Goal: Task Accomplishment & Management: Use online tool/utility

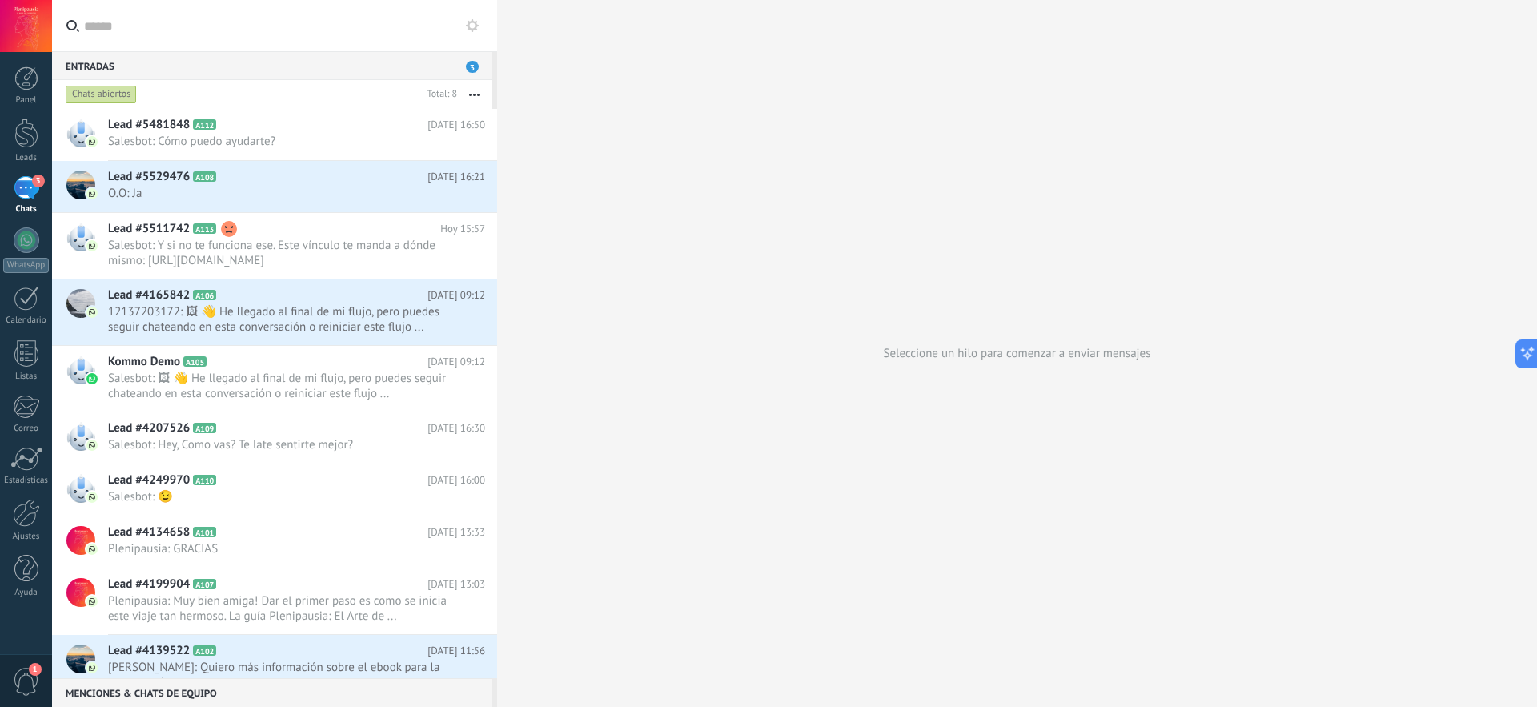
click at [30, 674] on span "1" at bounding box center [35, 669] width 13 height 13
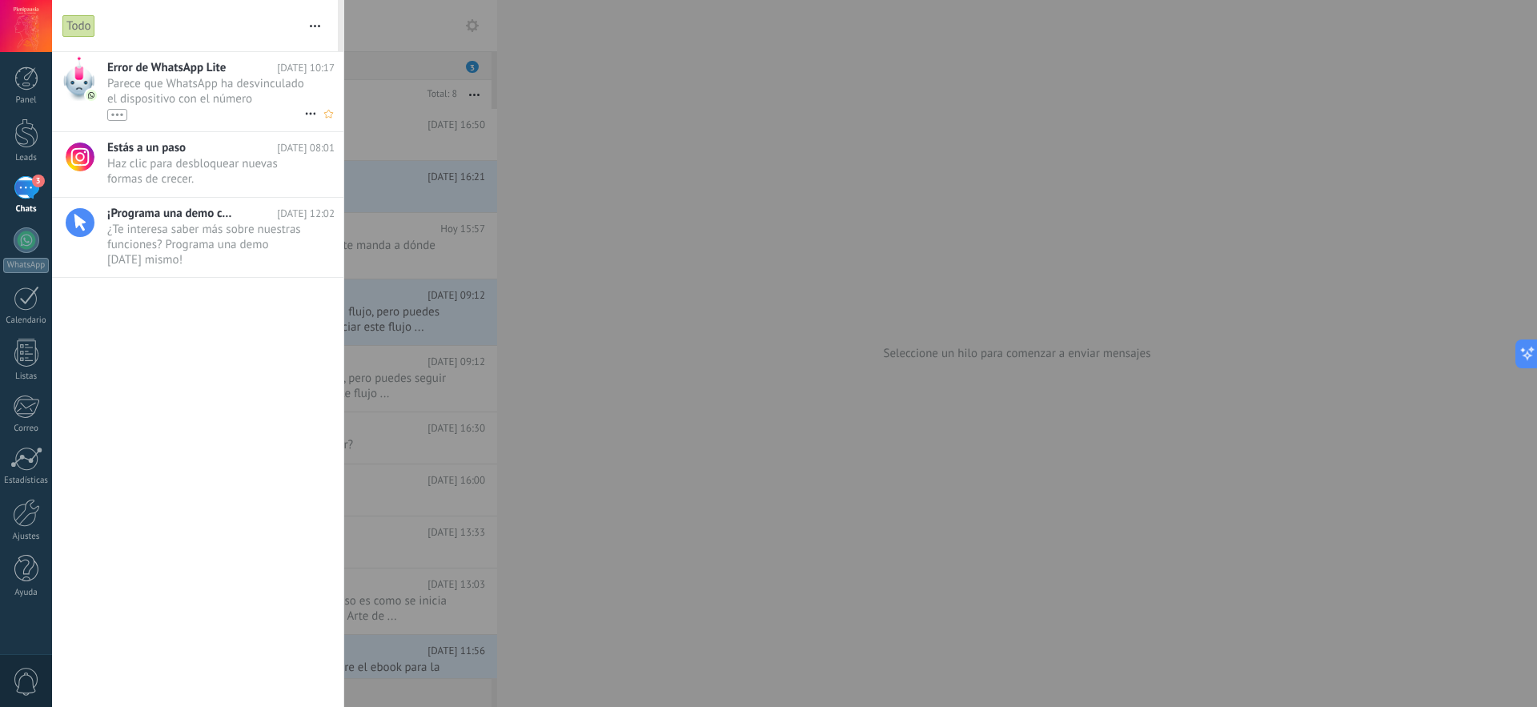
click at [231, 98] on span "Parece que WhatsApp ha desvinculado el dispositivo con el número (5213221415392…" at bounding box center [205, 98] width 197 height 45
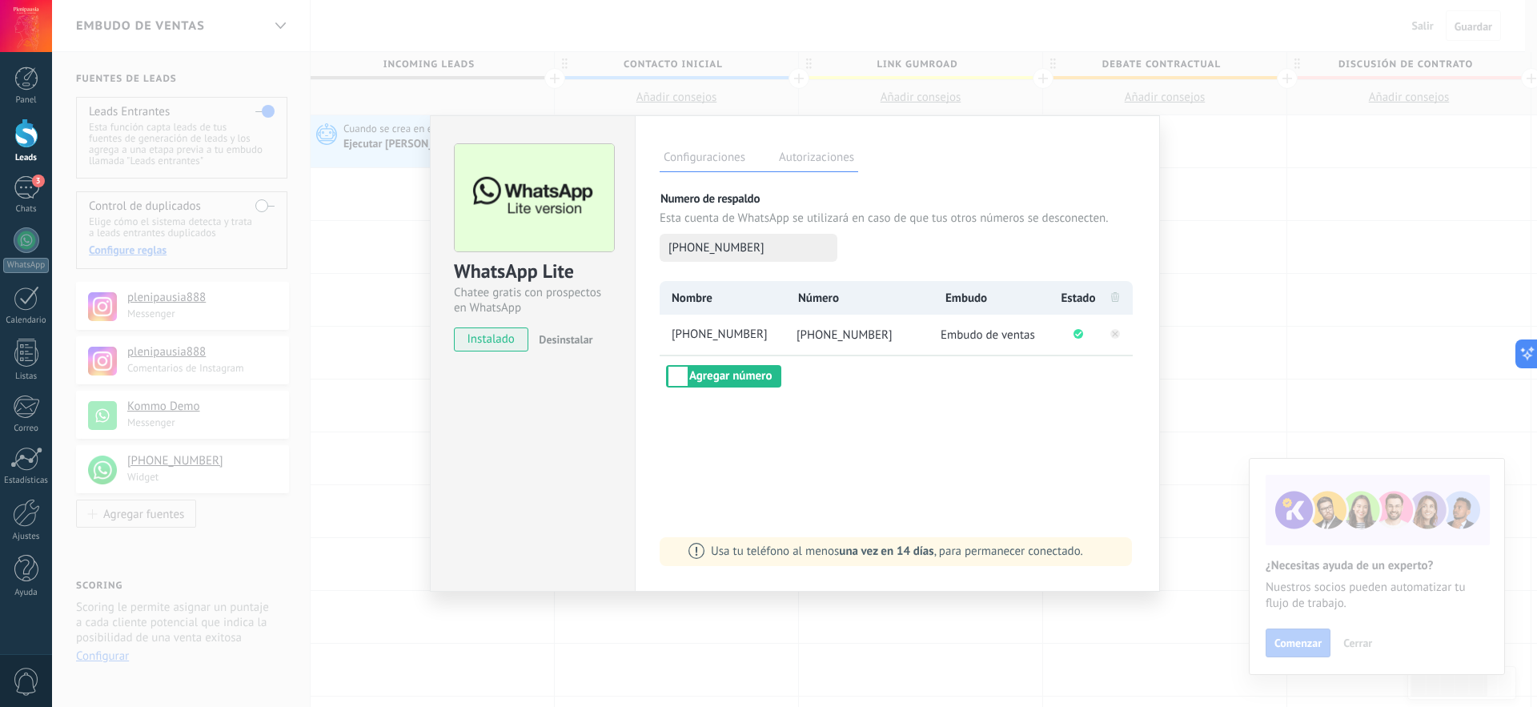
click at [973, 375] on div "Nombre Número Embudo Estado [PHONE_NUMBER] [PHONE_NUMBER] Embudo de ventas Agre…" at bounding box center [898, 334] width 476 height 106
click at [803, 165] on label "Autorizaciones" at bounding box center [816, 159] width 83 height 23
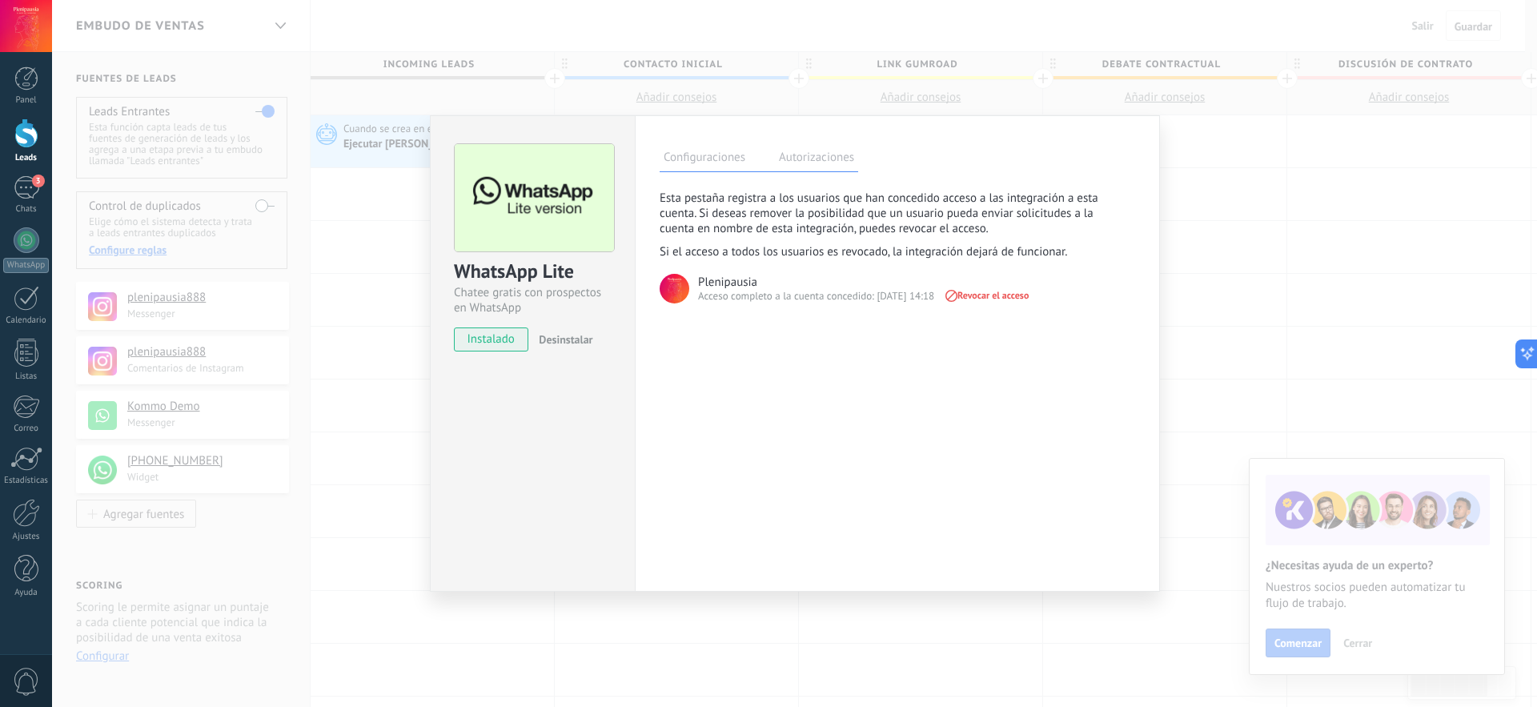
click at [695, 157] on label "Configuraciones" at bounding box center [705, 159] width 90 height 23
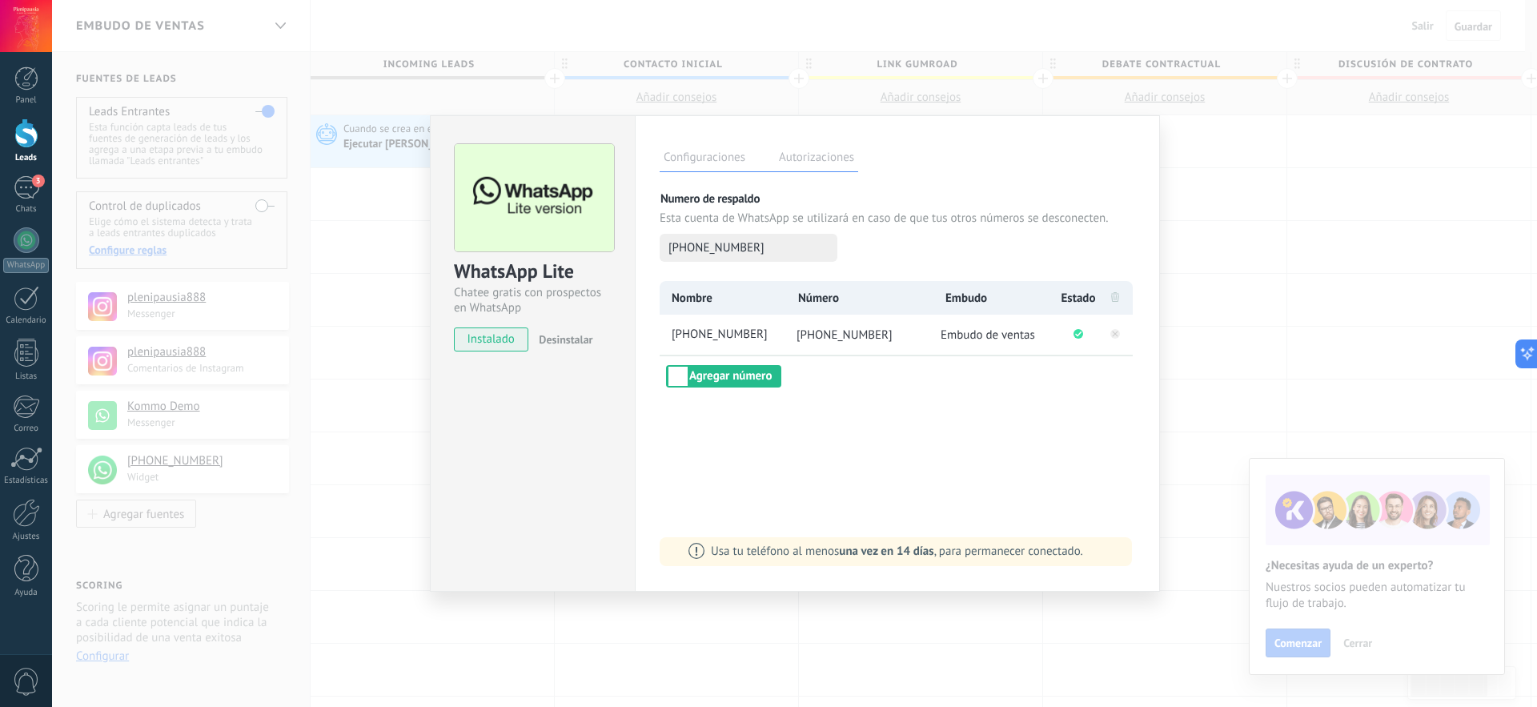
click at [1227, 193] on div "WhatsApp Lite Chatee gratis con prospectos en WhatsApp instalado Desinstalar Co…" at bounding box center [794, 353] width 1485 height 707
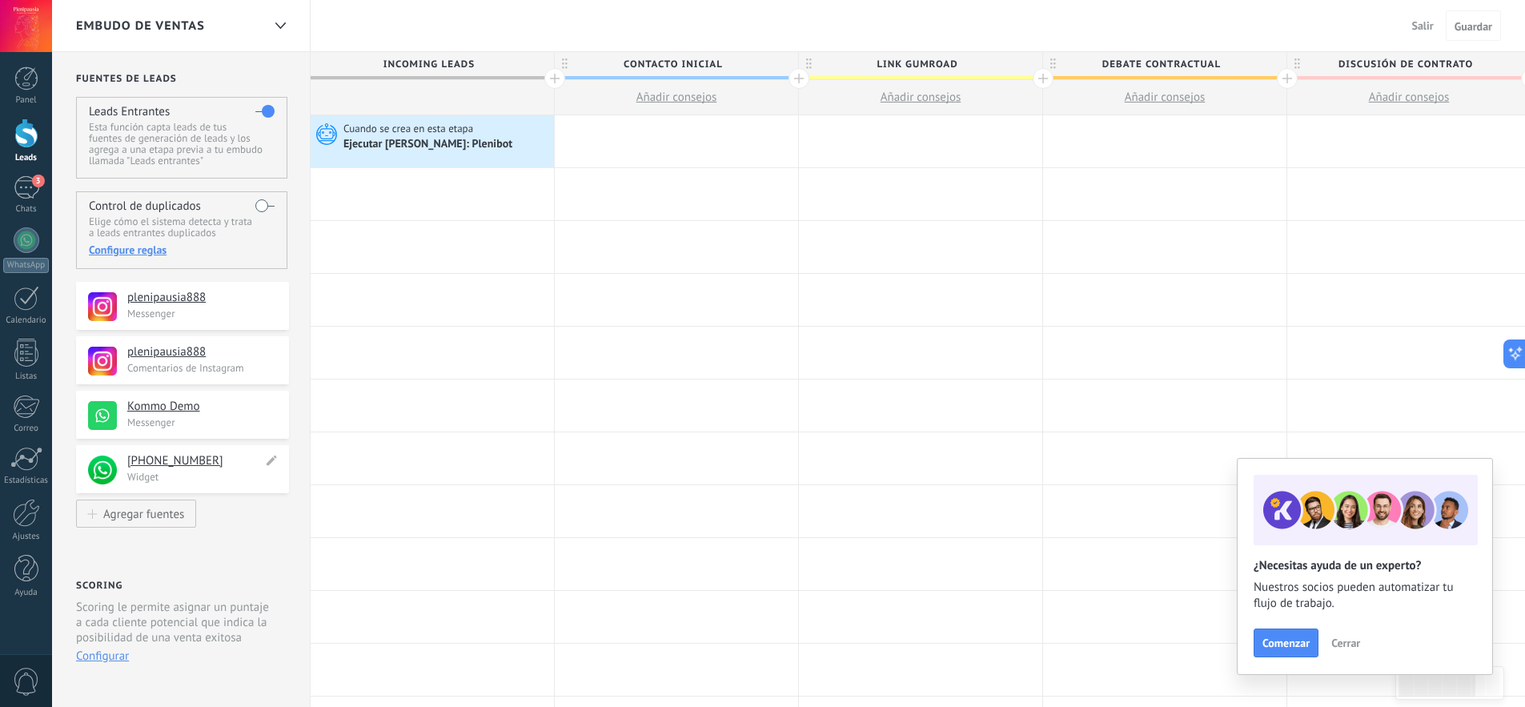
click at [186, 460] on h4 "[PHONE_NUMBER]" at bounding box center [194, 461] width 135 height 16
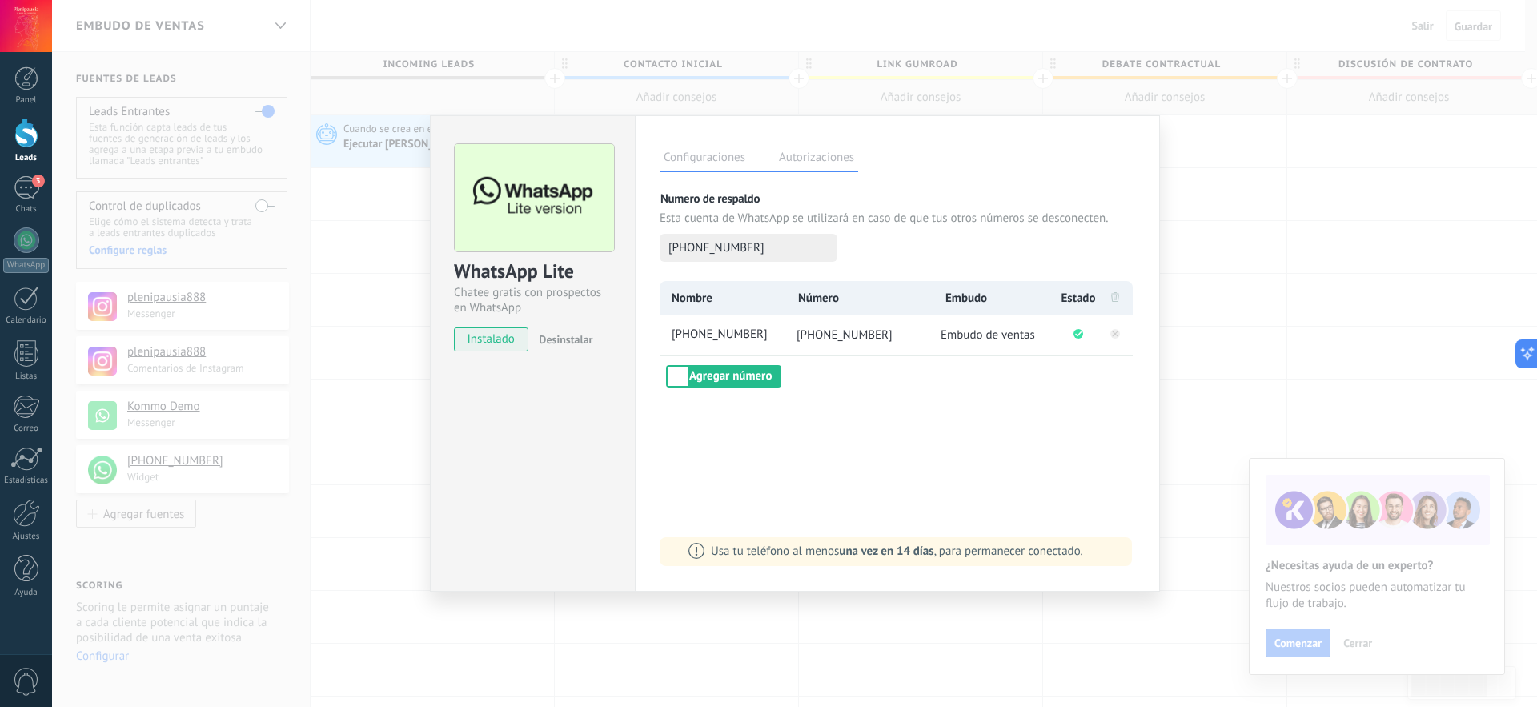
click at [1232, 239] on div "WhatsApp Lite Chatee gratis con prospectos en WhatsApp instalado Desinstalar Co…" at bounding box center [794, 353] width 1485 height 707
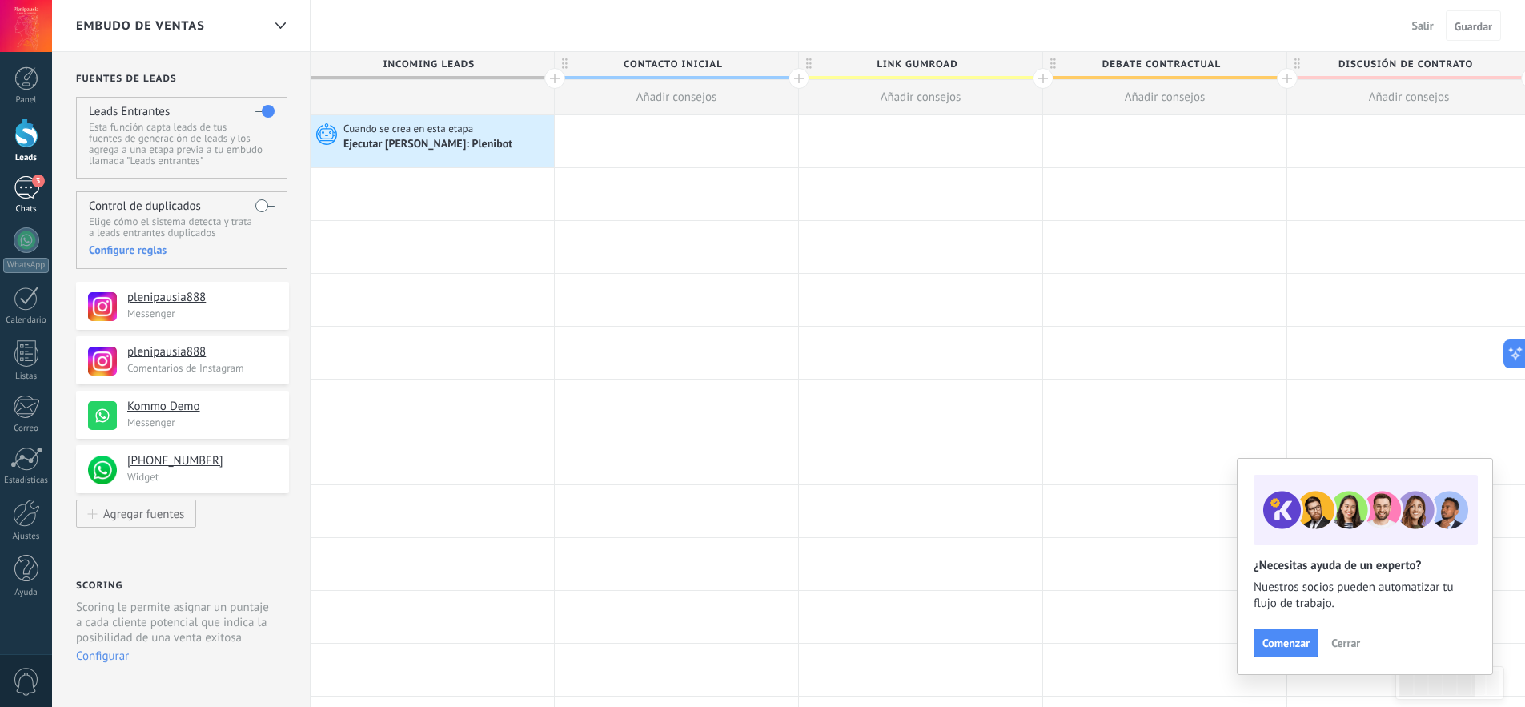
click at [36, 196] on div "3" at bounding box center [27, 187] width 26 height 23
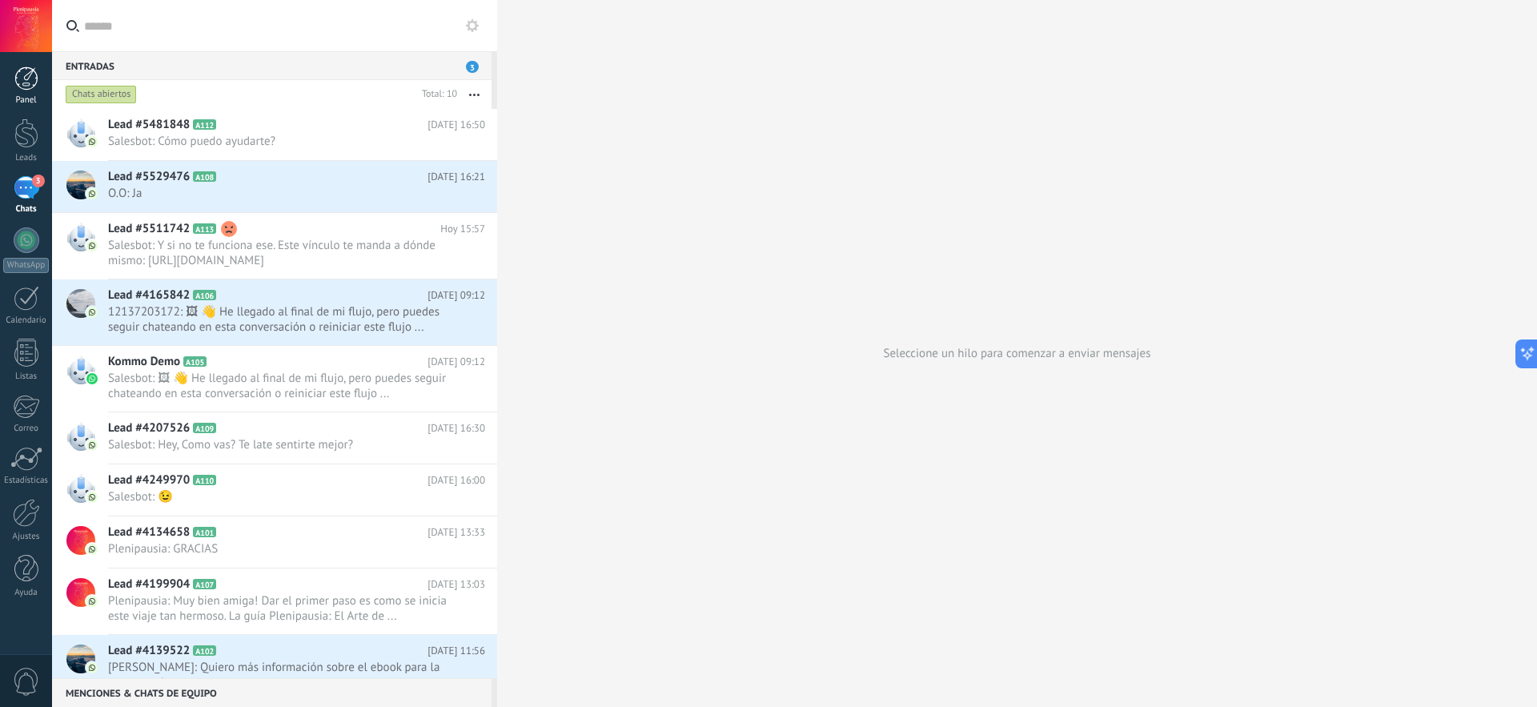
click at [31, 88] on div at bounding box center [26, 78] width 24 height 24
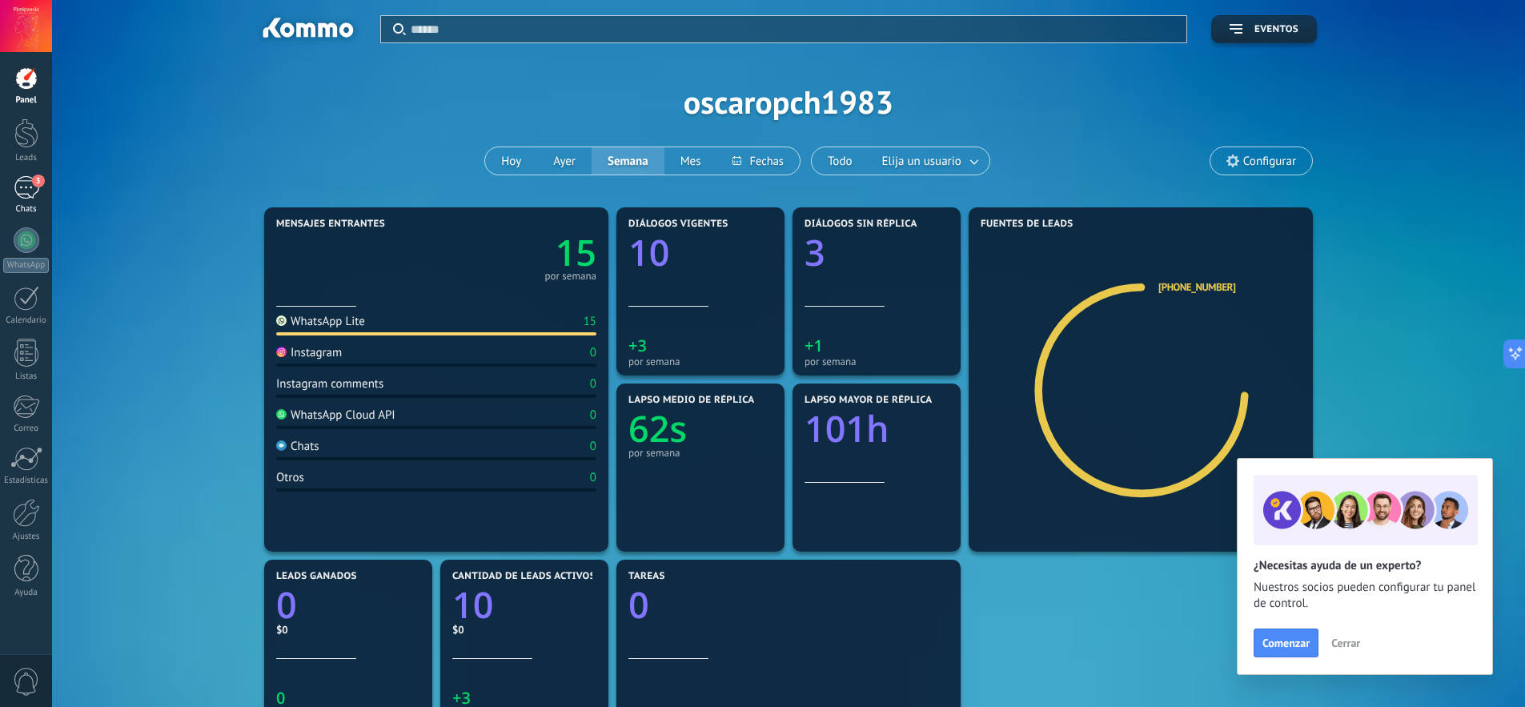
click at [34, 184] on span "3" at bounding box center [38, 181] width 13 height 13
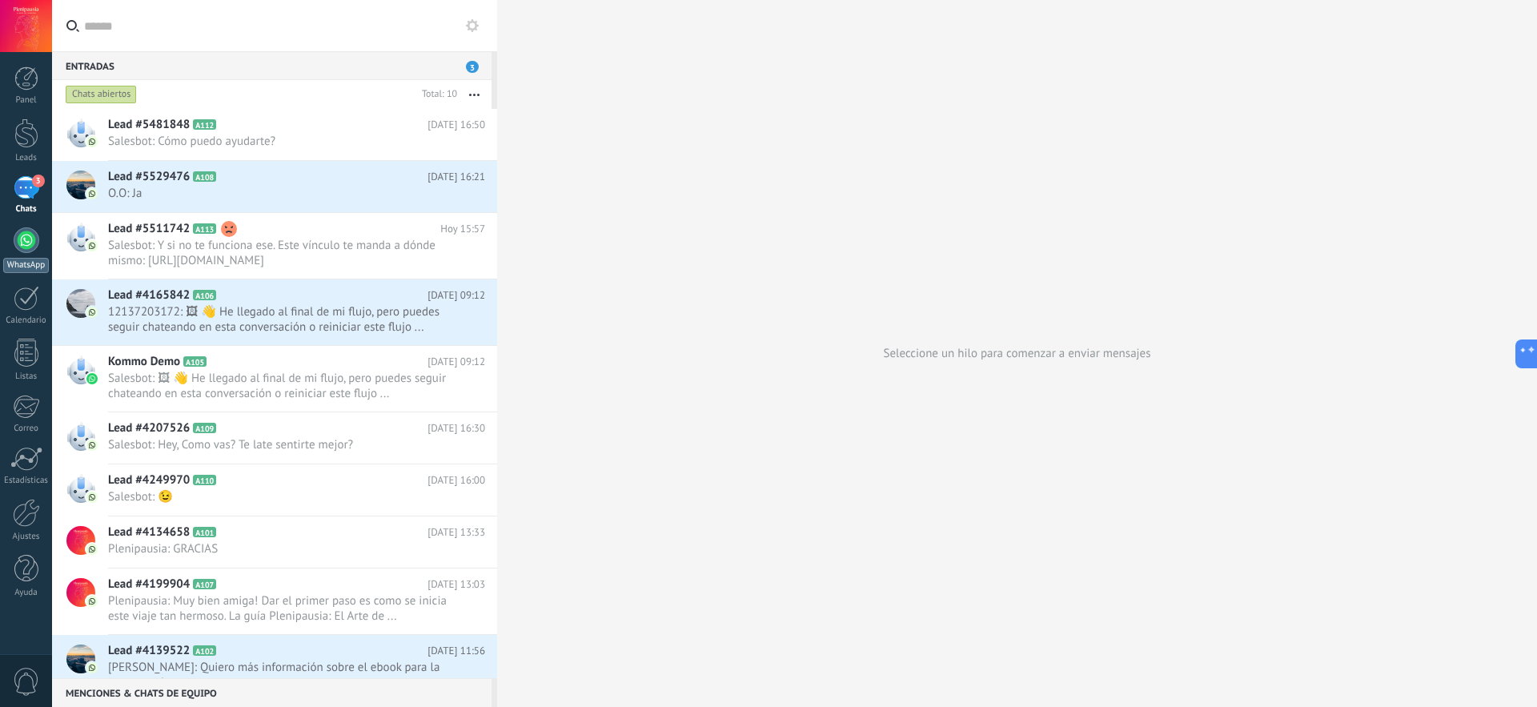
click at [21, 243] on div at bounding box center [27, 240] width 26 height 26
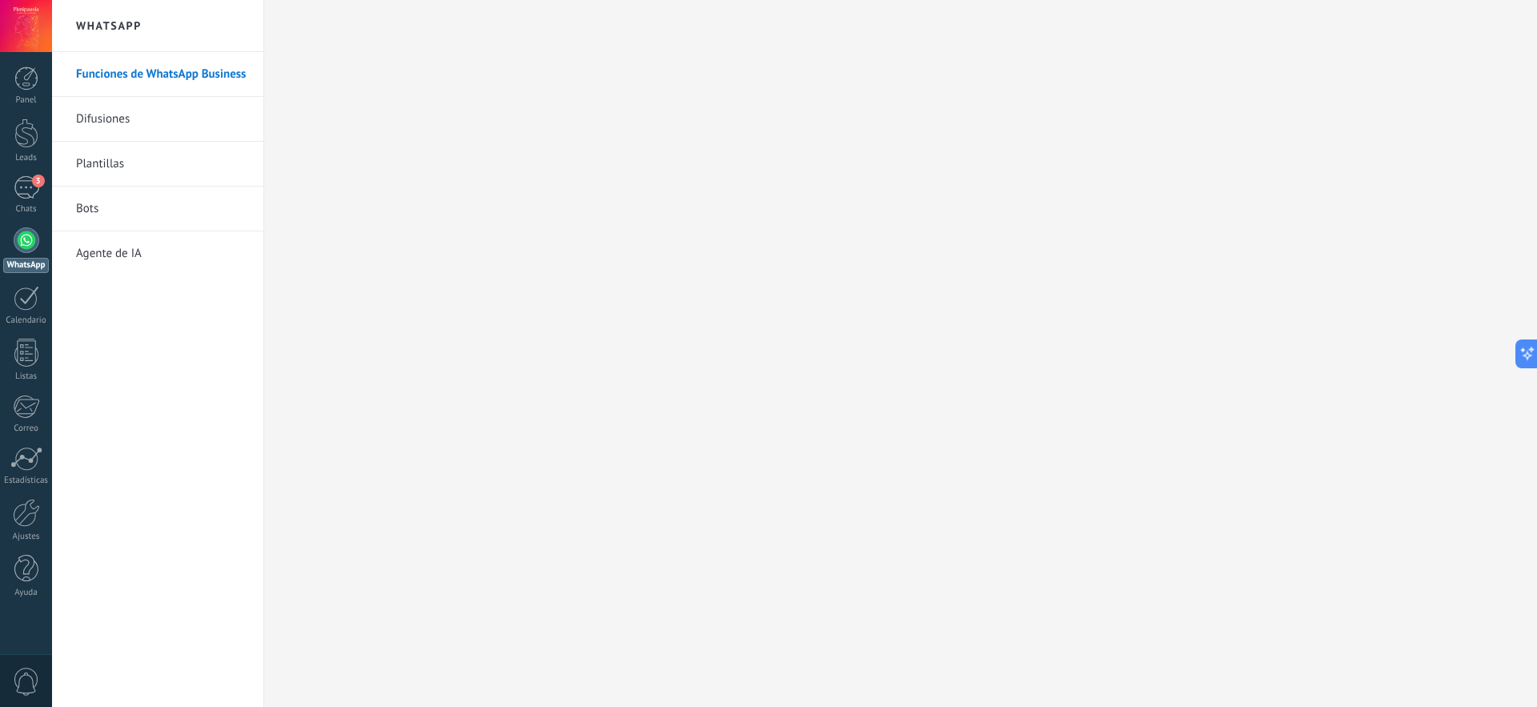
click at [97, 204] on link "Bots" at bounding box center [161, 209] width 171 height 45
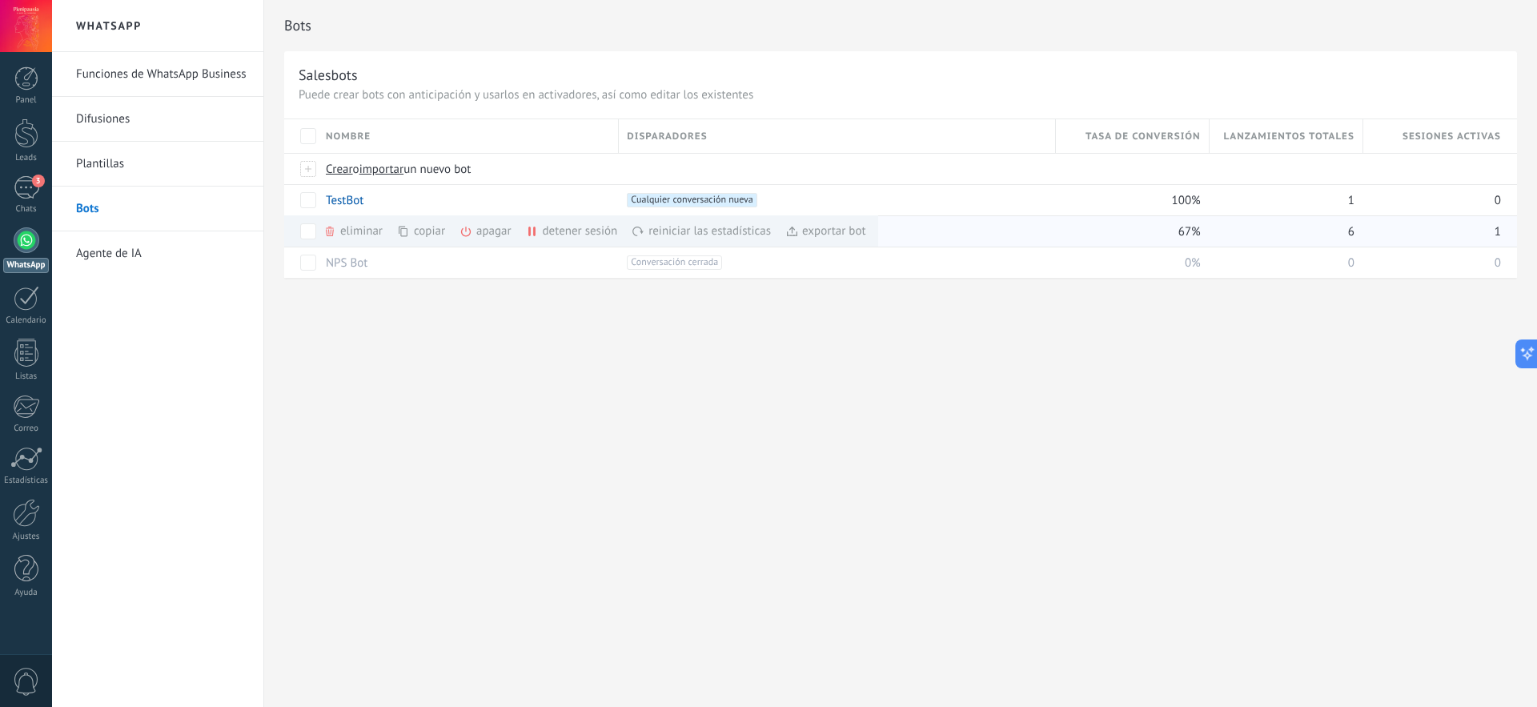
click at [727, 233] on div "reiniciar las estadísticas màs" at bounding box center [729, 230] width 194 height 31
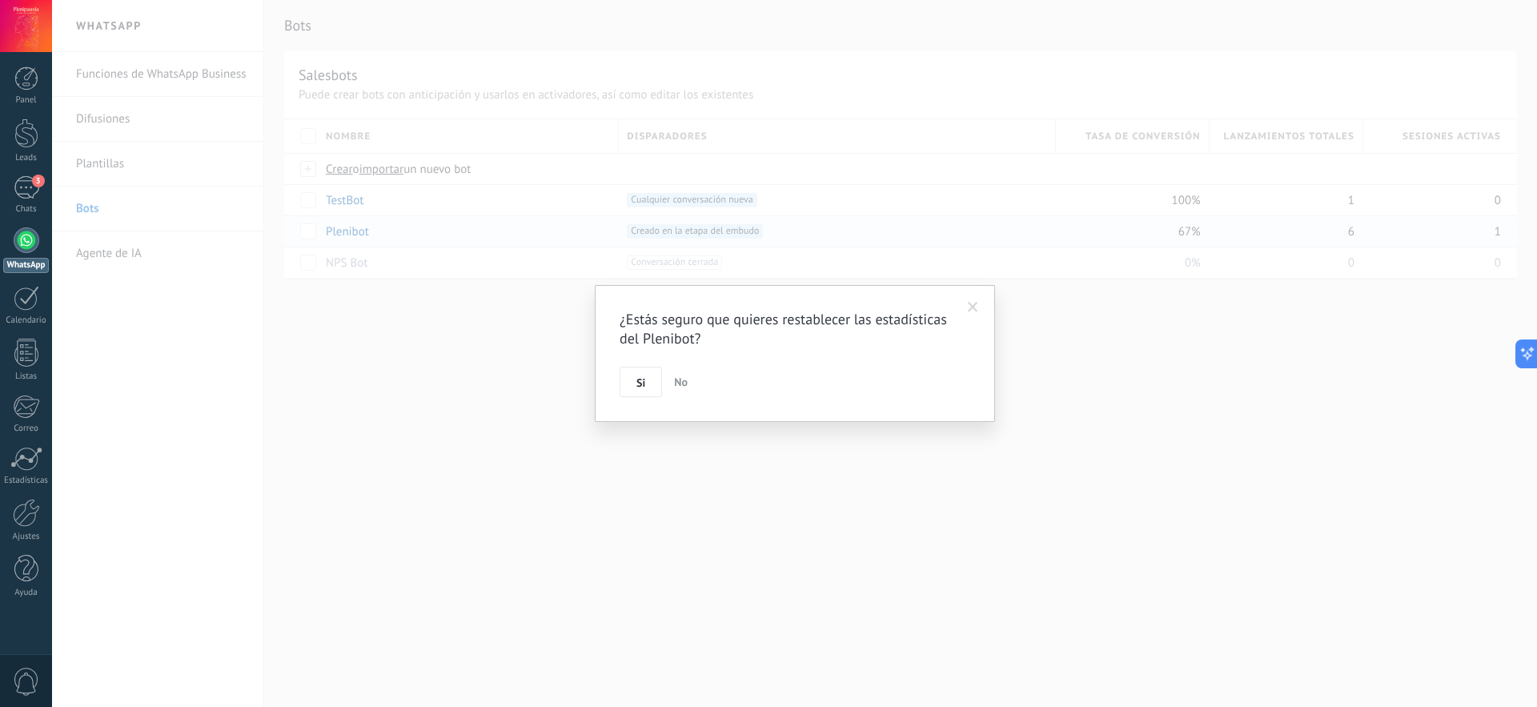
click at [896, 247] on div "¿Estás seguro que quieres restablecer las estadísticas del Plenibot? Si No" at bounding box center [794, 353] width 1485 height 707
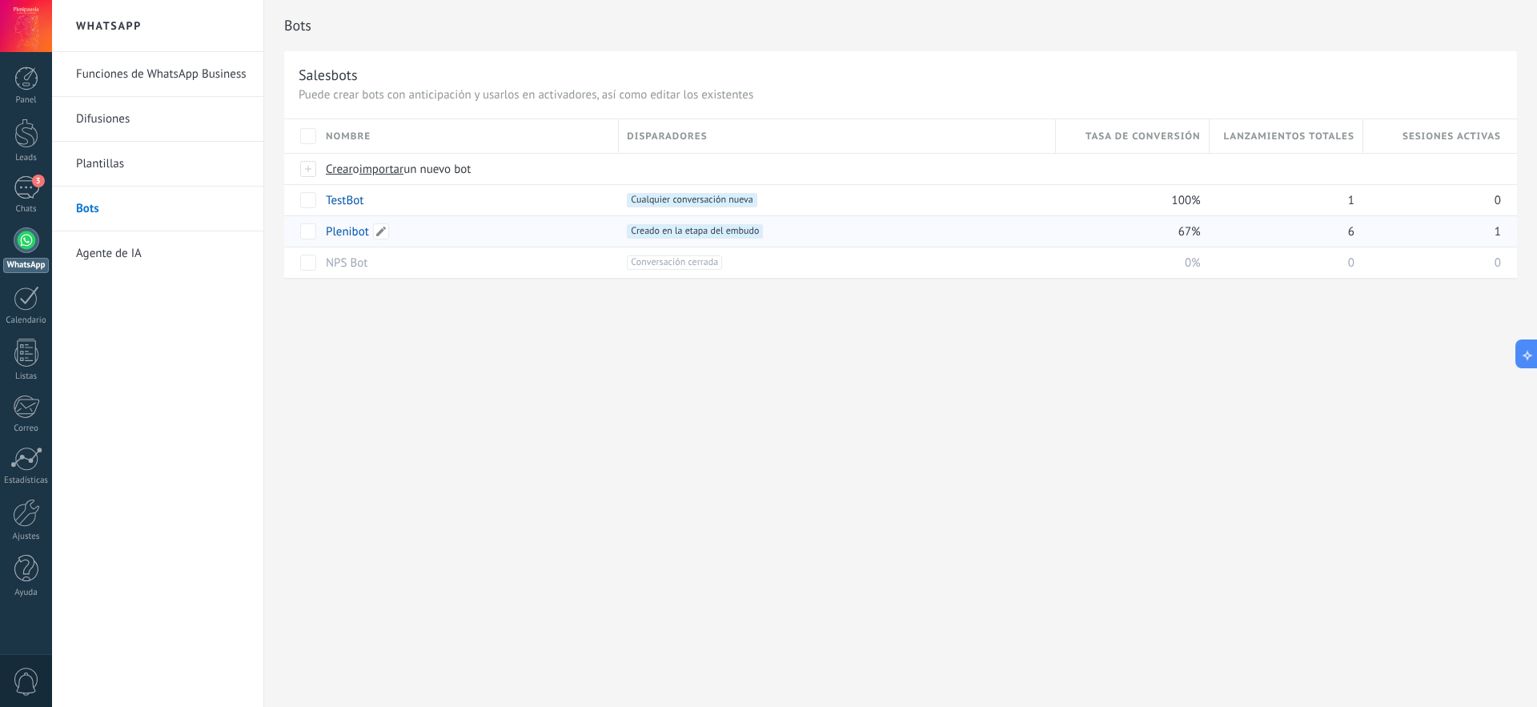
click at [519, 227] on div "Plenibot" at bounding box center [464, 231] width 293 height 30
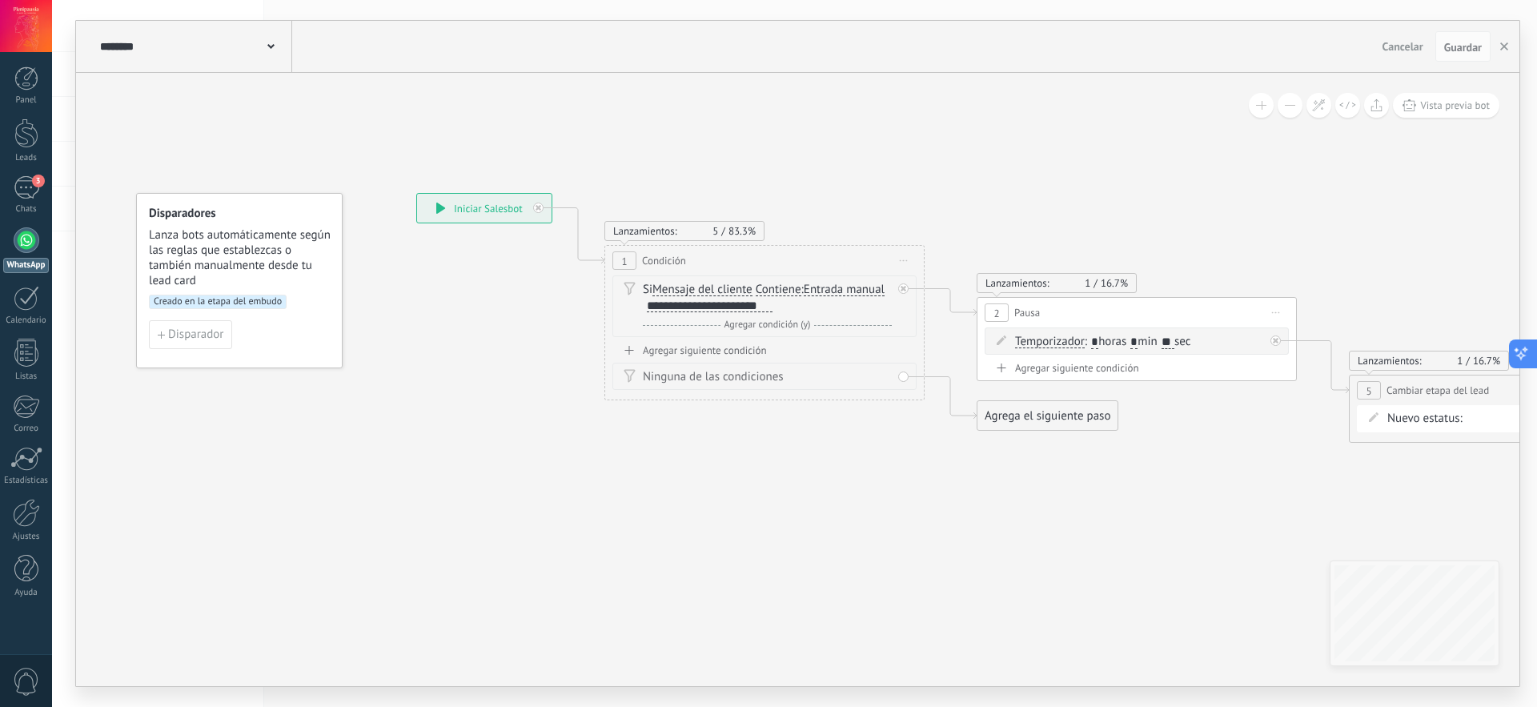
click at [1529, 354] on icon at bounding box center [1521, 353] width 17 height 17
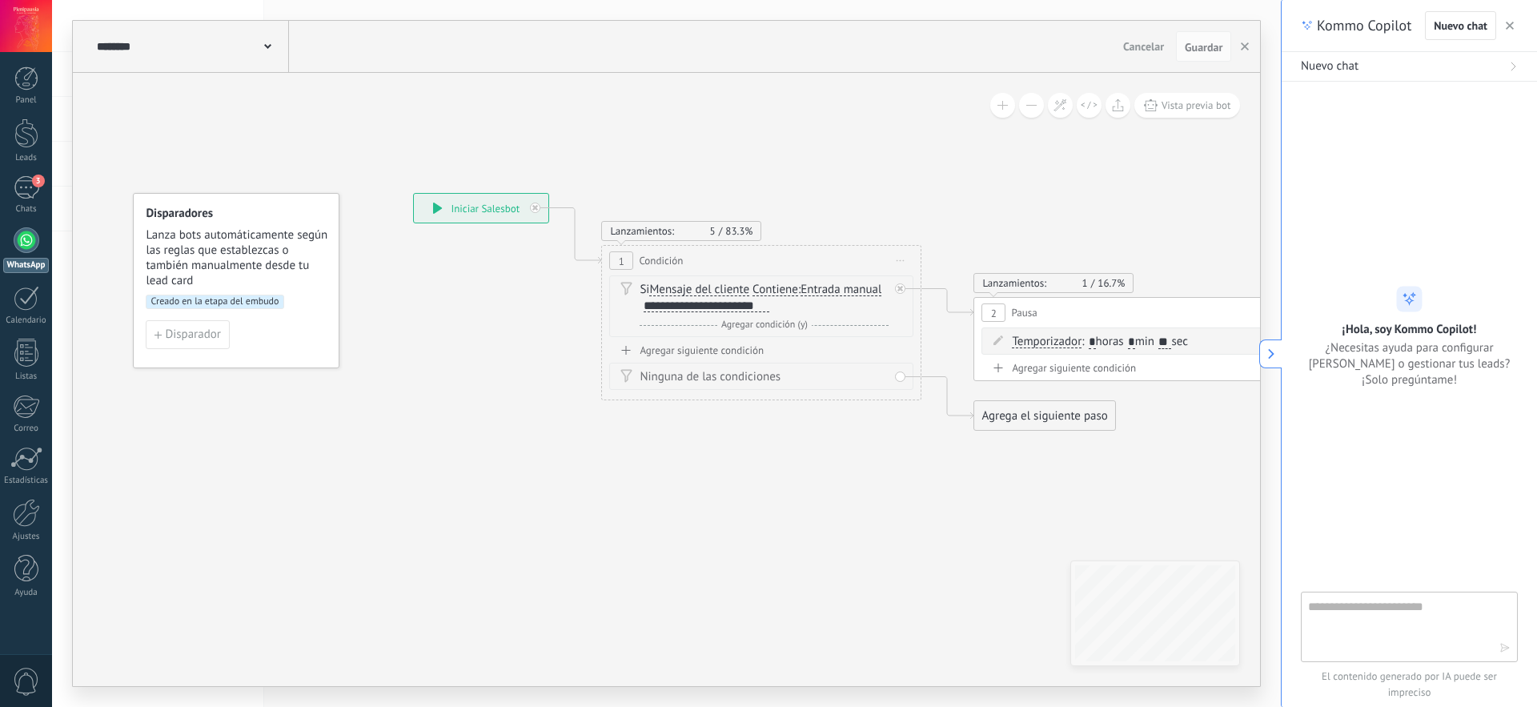
click at [1358, 621] on textarea at bounding box center [1398, 626] width 180 height 58
type textarea "**********"
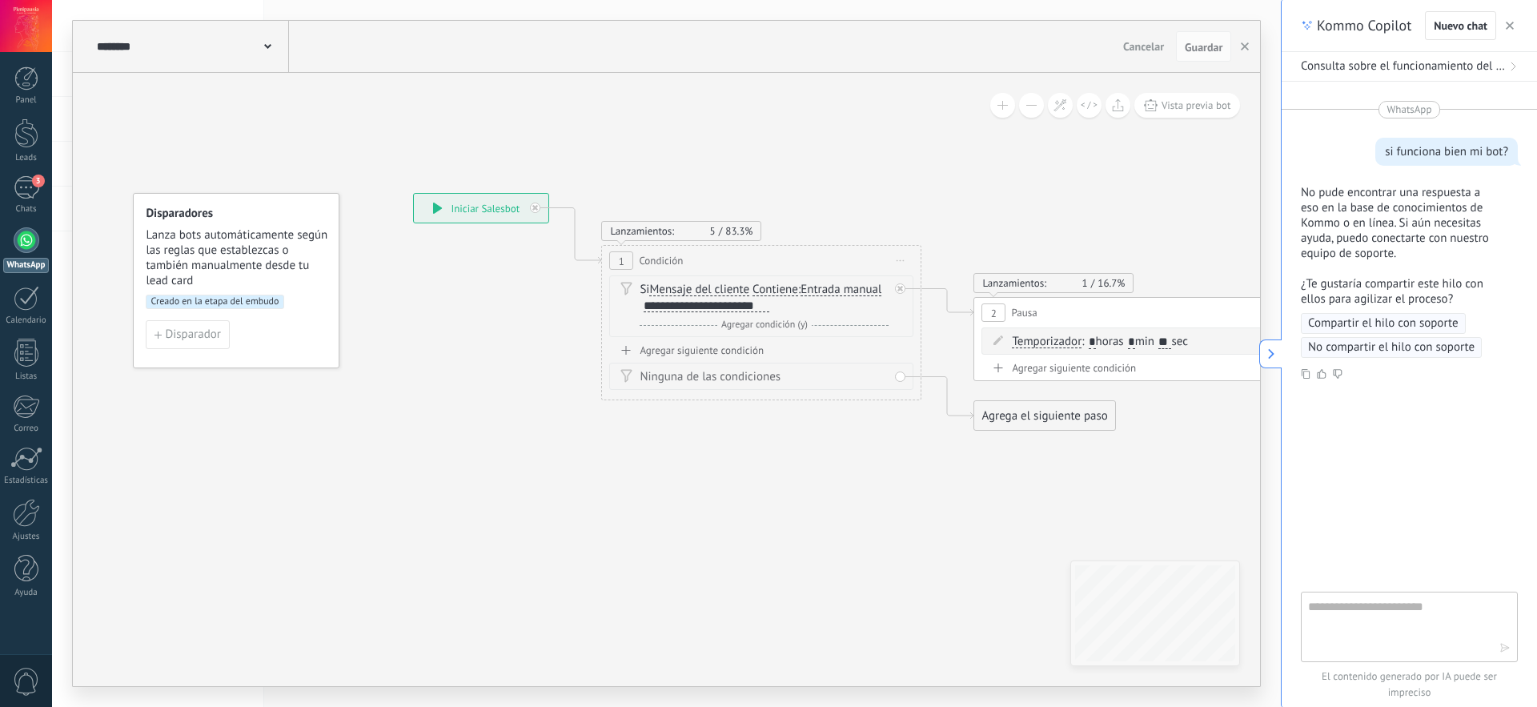
click at [1518, 23] on div "Kommo Copilot Nuevo chat" at bounding box center [1409, 26] width 255 height 52
click at [1512, 22] on icon "button" at bounding box center [1510, 26] width 8 height 8
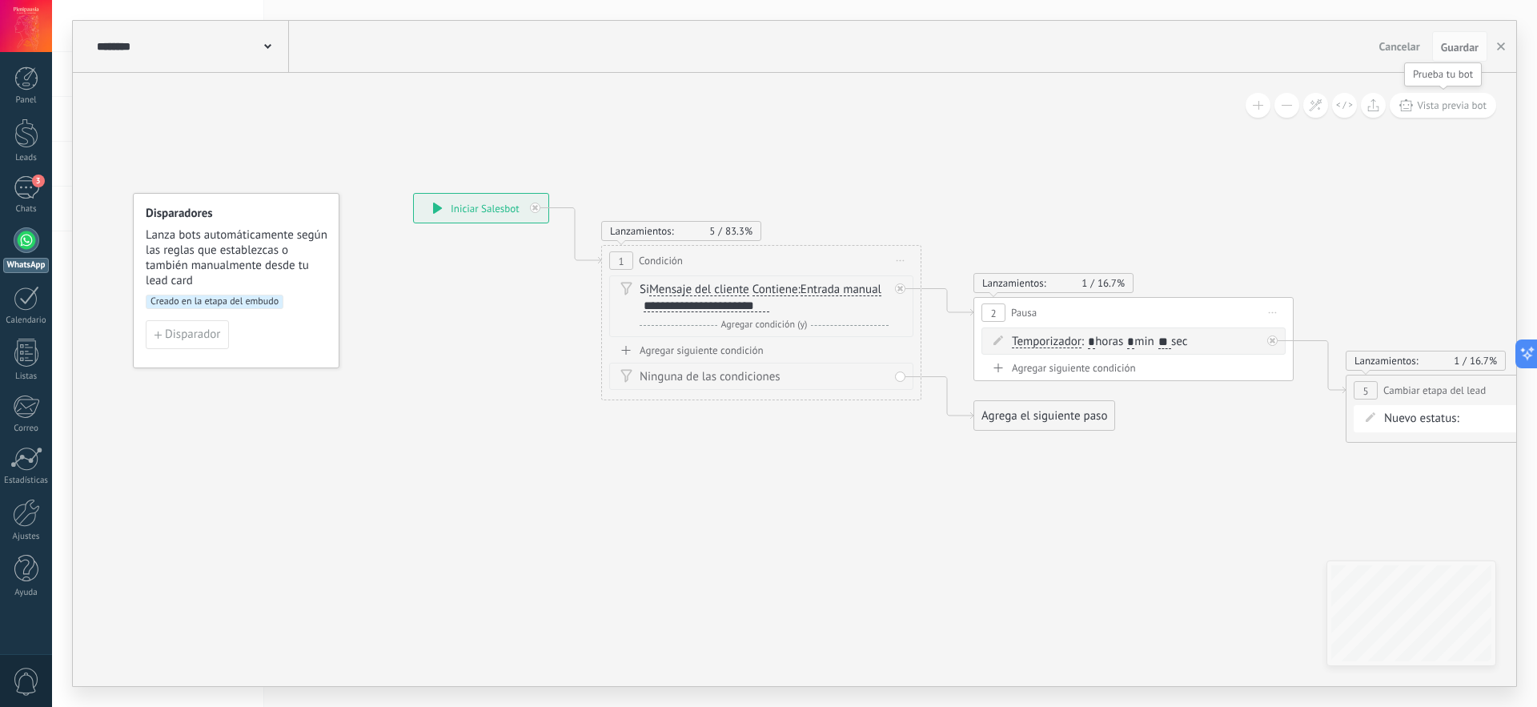
click at [1429, 112] on button "Vista previa bot" at bounding box center [1443, 105] width 106 height 25
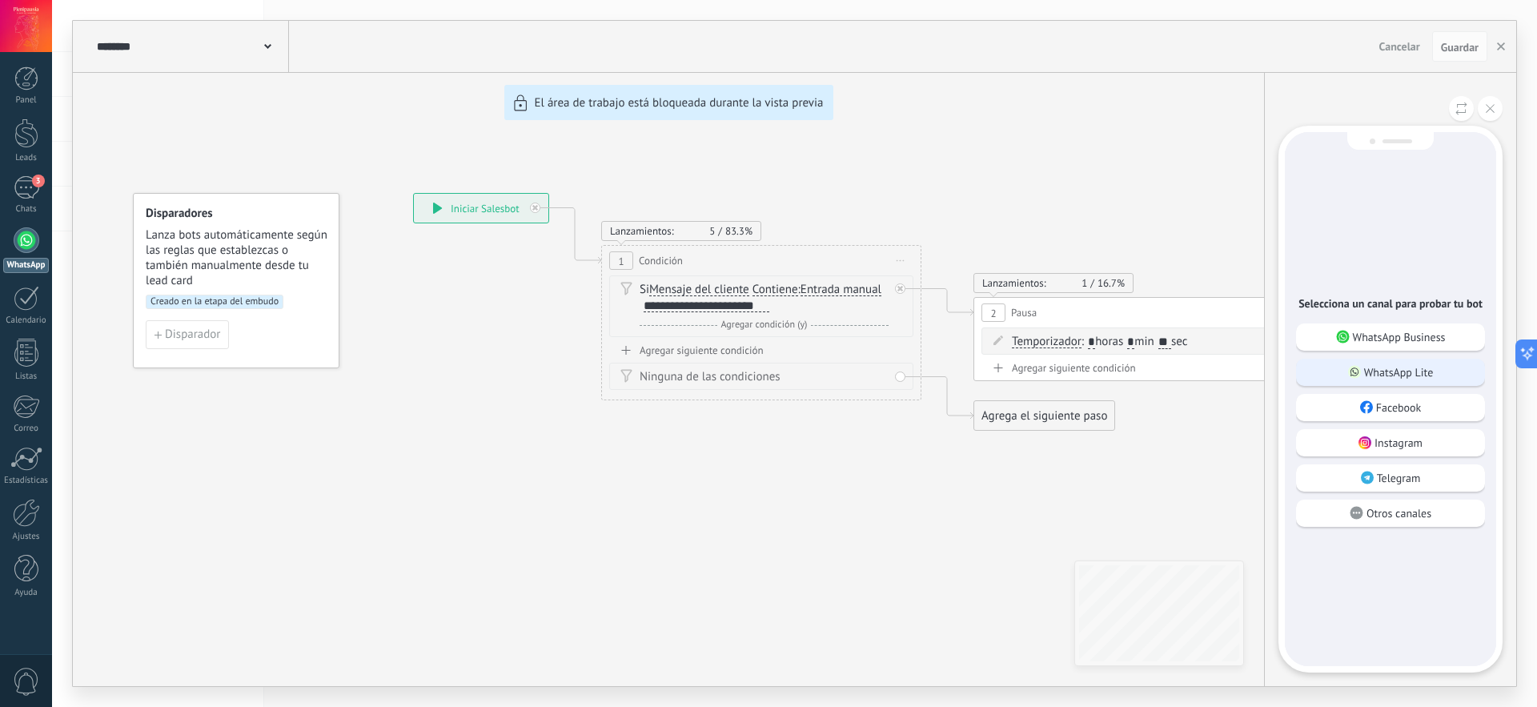
click at [1365, 365] on p "WhatsApp Lite" at bounding box center [1399, 372] width 70 height 14
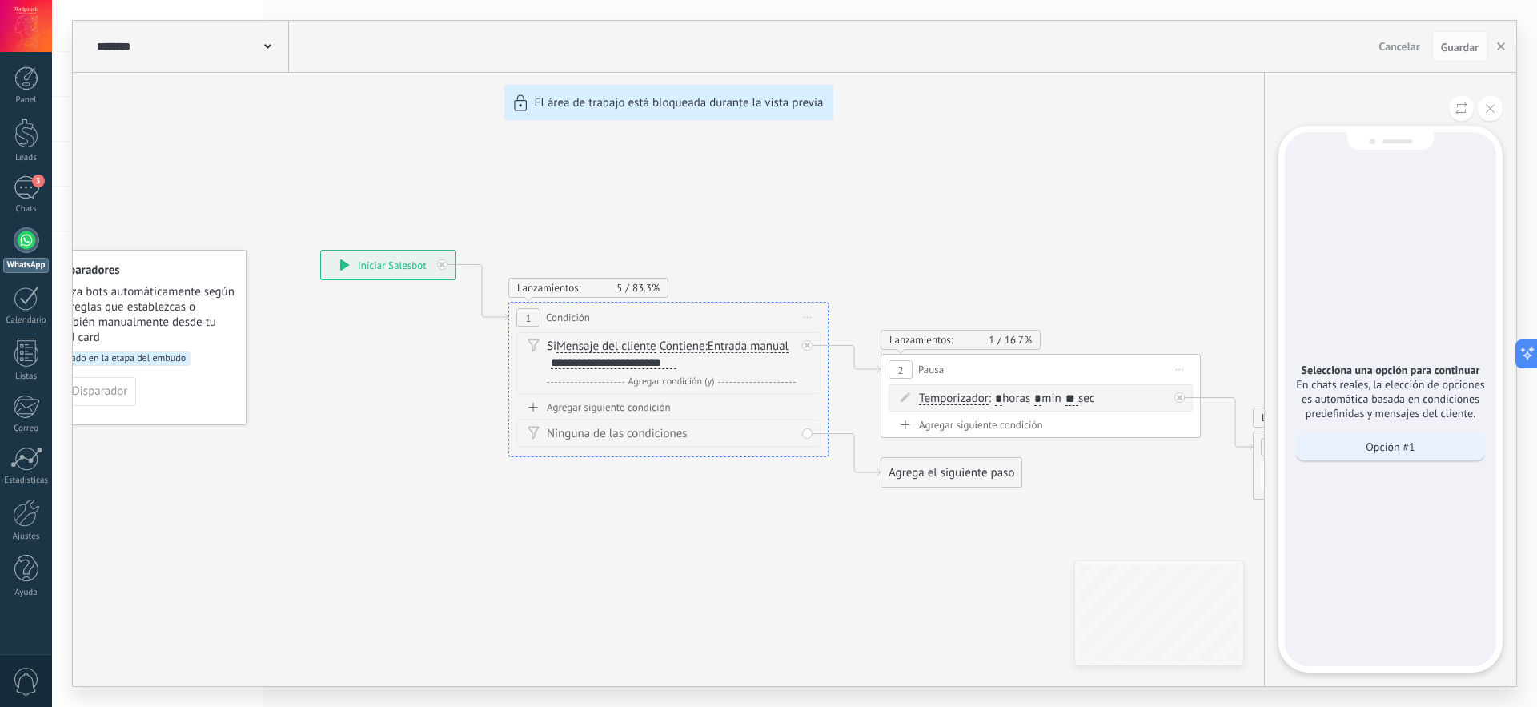
click at [1384, 450] on p "Opción #1" at bounding box center [1390, 447] width 49 height 14
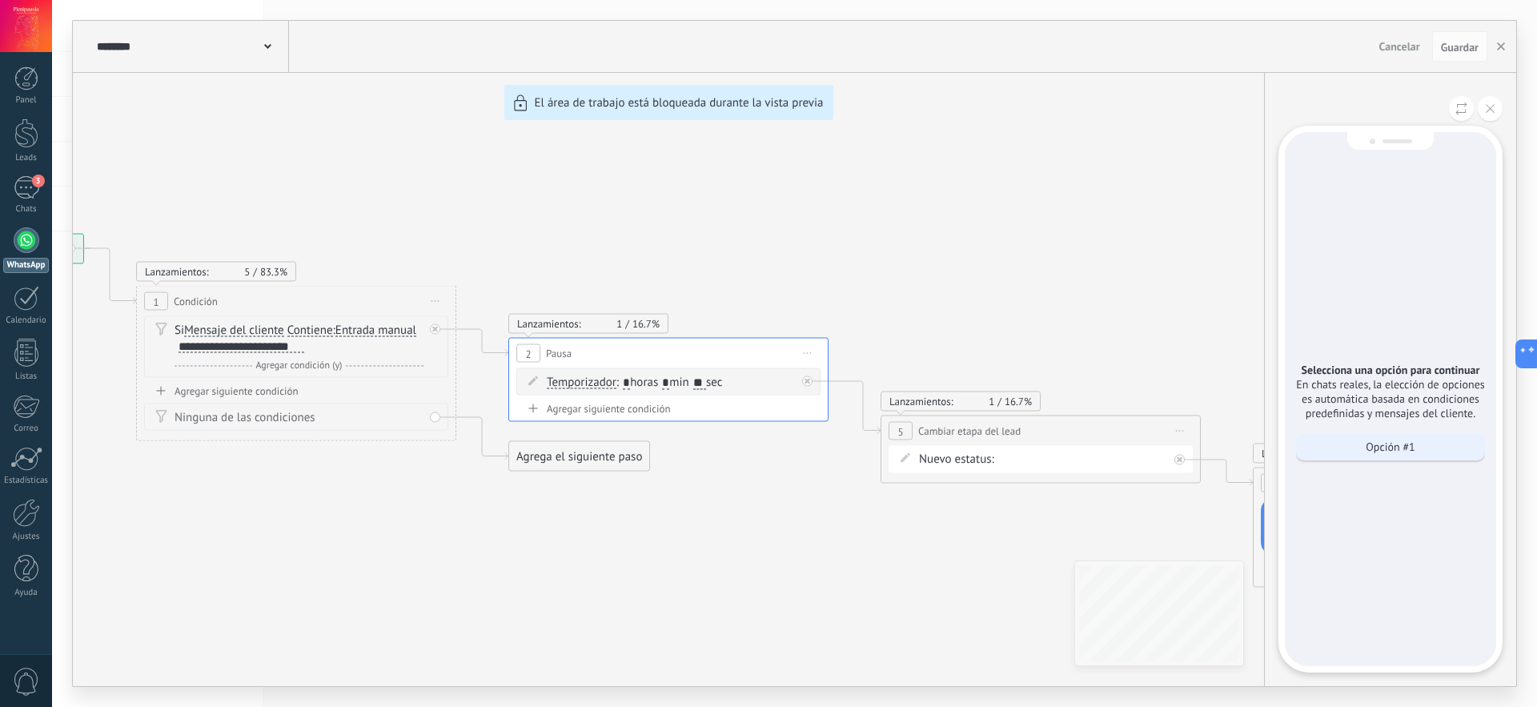
click at [1397, 448] on p "Opción #1" at bounding box center [1390, 447] width 49 height 14
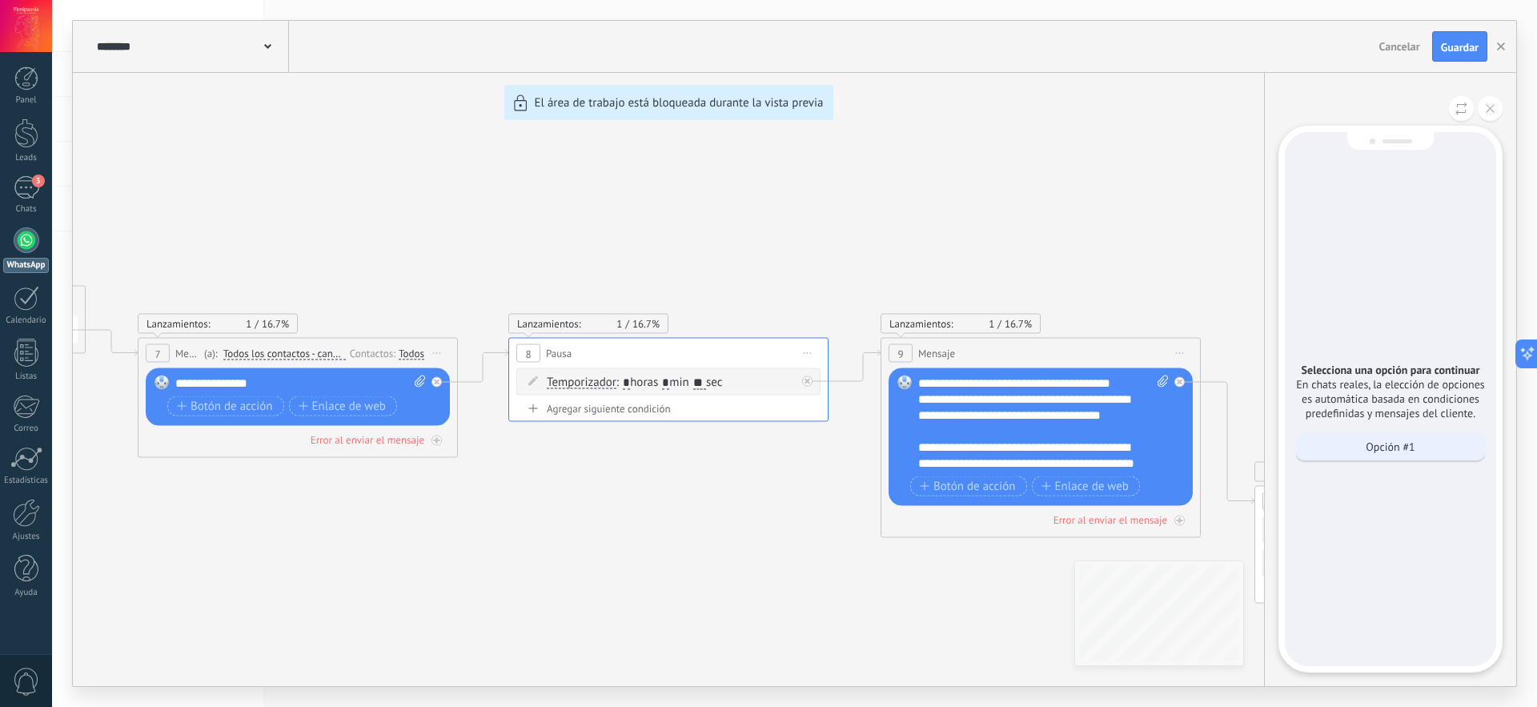
click at [1400, 452] on p "Opción #1" at bounding box center [1390, 447] width 49 height 14
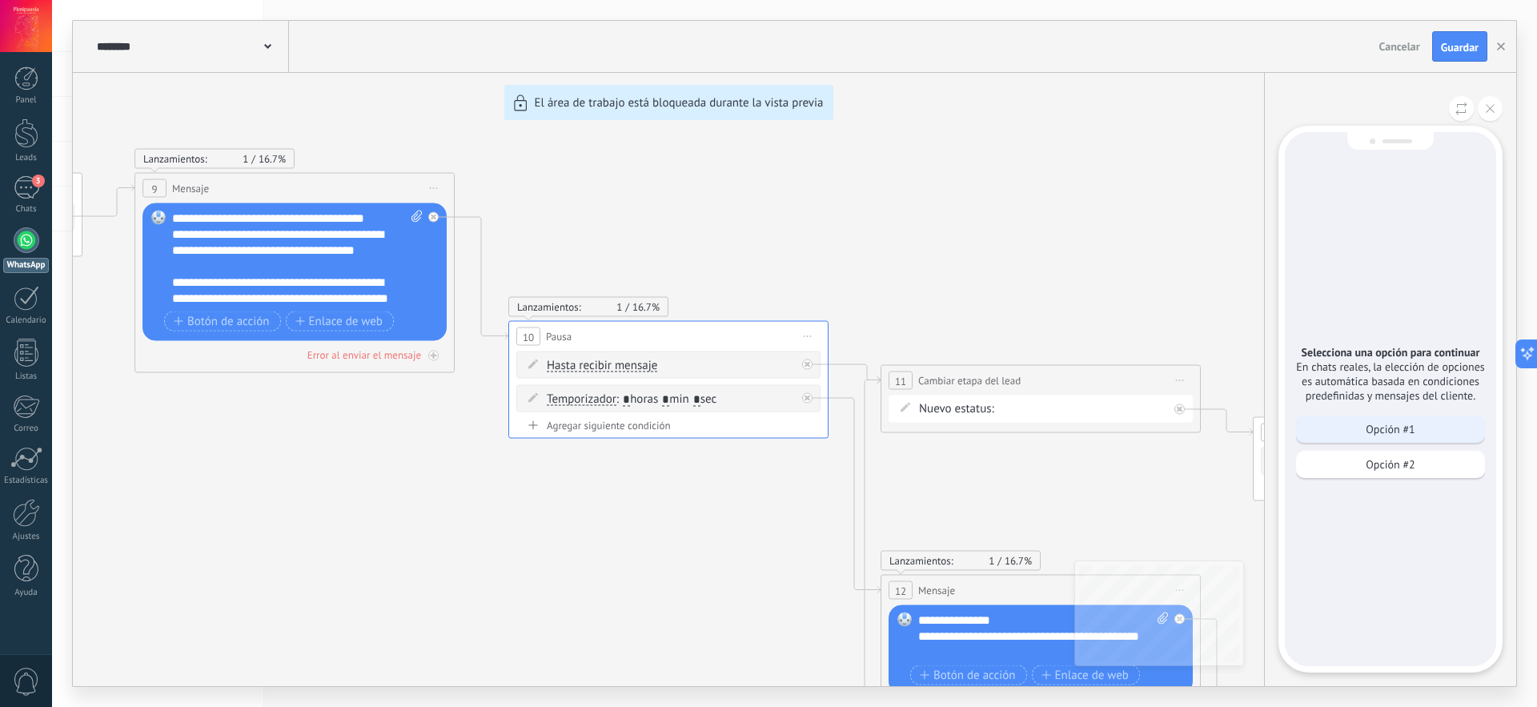
click at [1417, 432] on div "Opción #1" at bounding box center [1390, 429] width 189 height 27
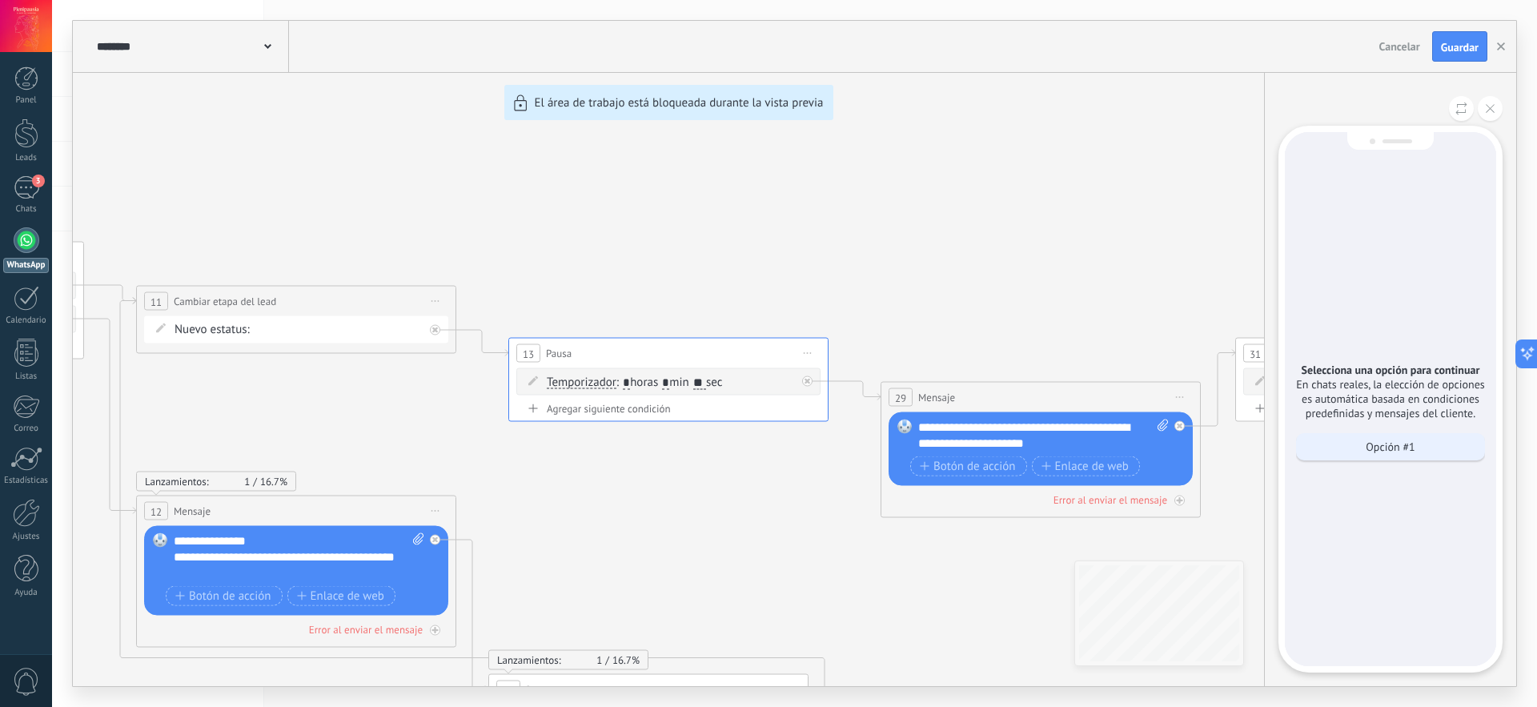
click at [1418, 440] on div "Opción #1" at bounding box center [1390, 446] width 189 height 27
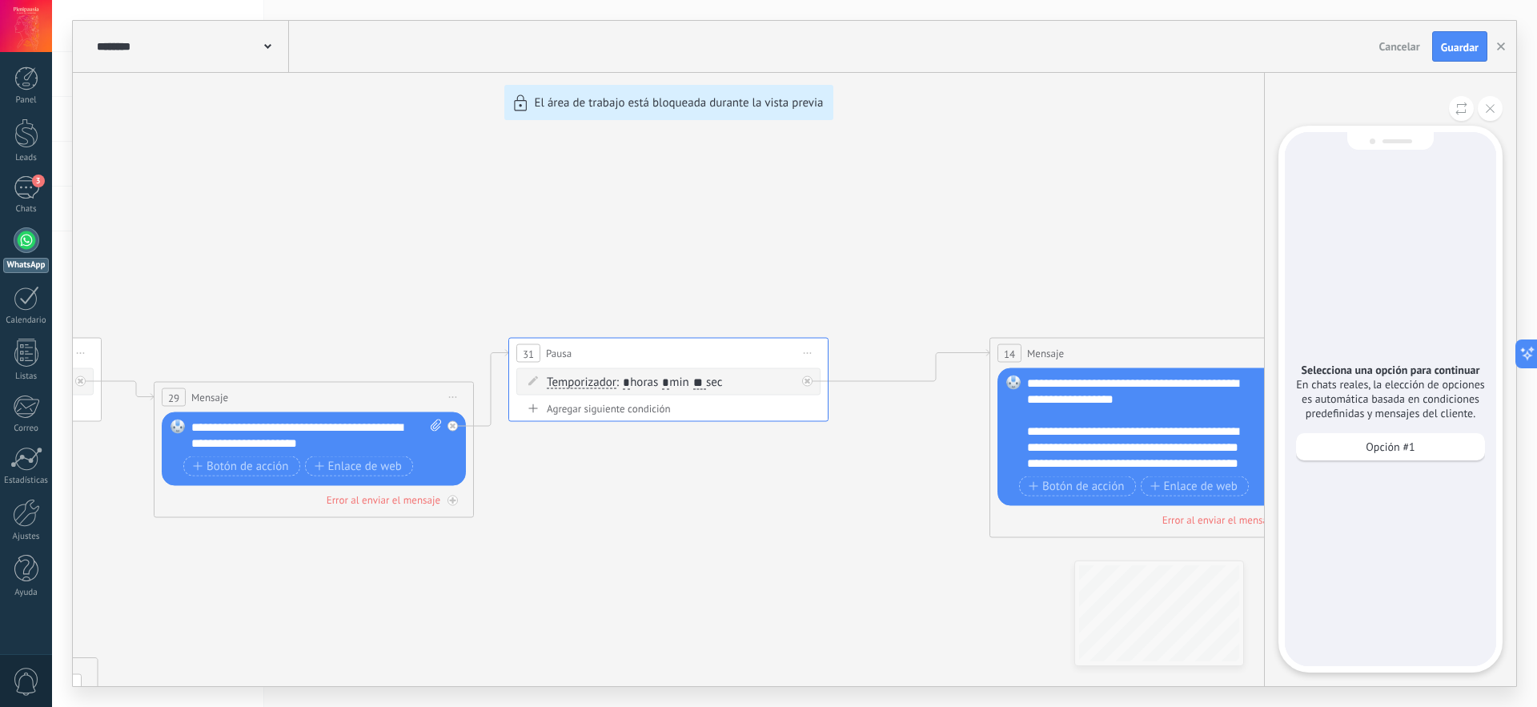
click at [1418, 440] on div "Opción #1" at bounding box center [1390, 446] width 189 height 27
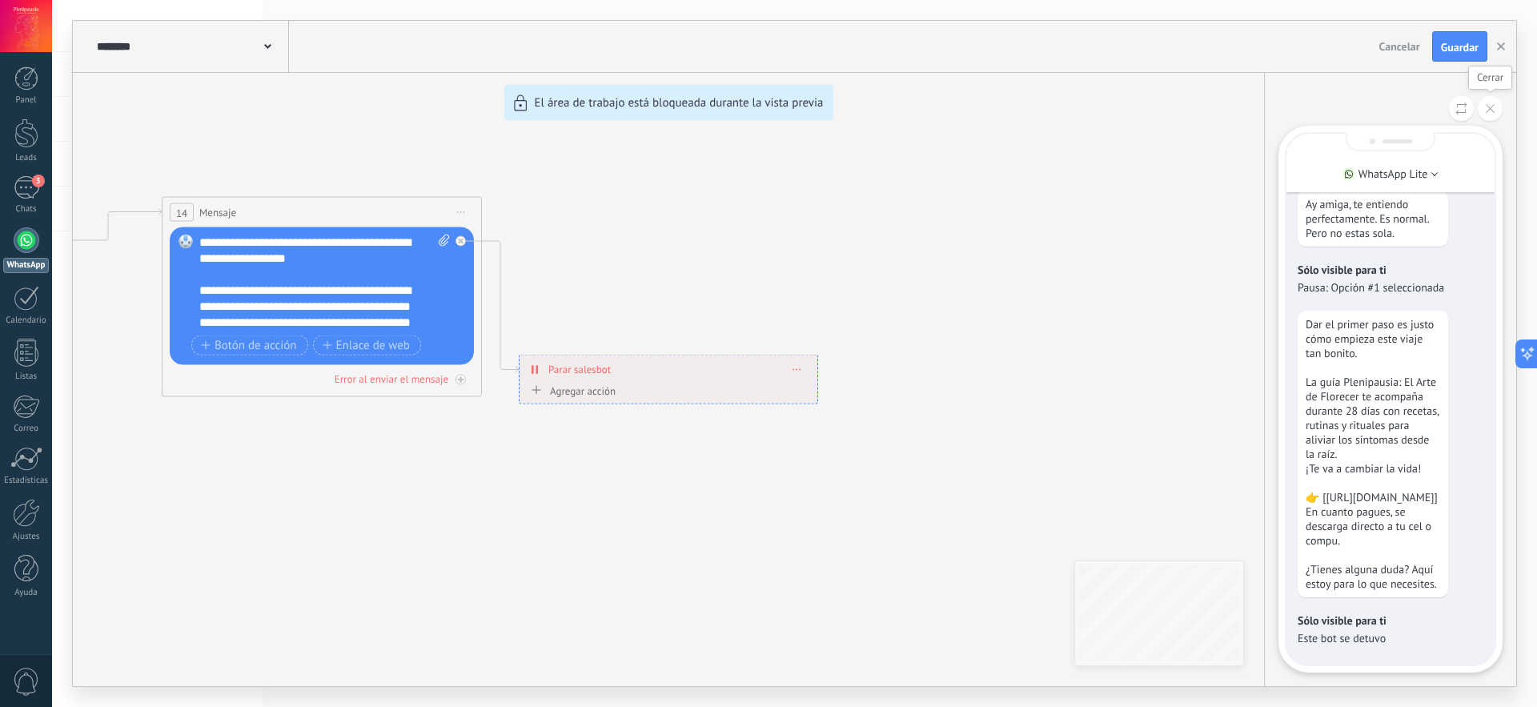
click at [1497, 112] on button at bounding box center [1490, 108] width 25 height 25
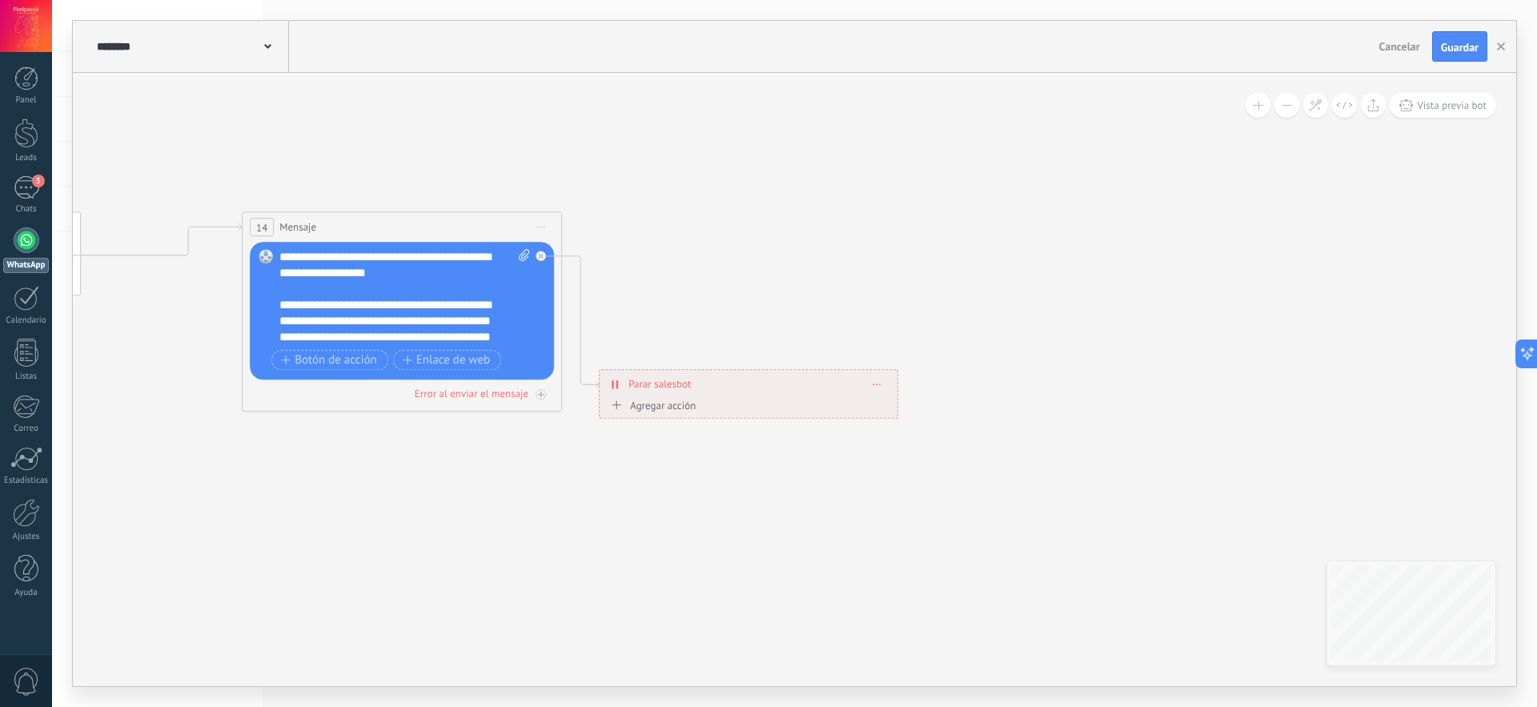
drag, startPoint x: 492, startPoint y: 489, endPoint x: 962, endPoint y: 524, distance: 471.4
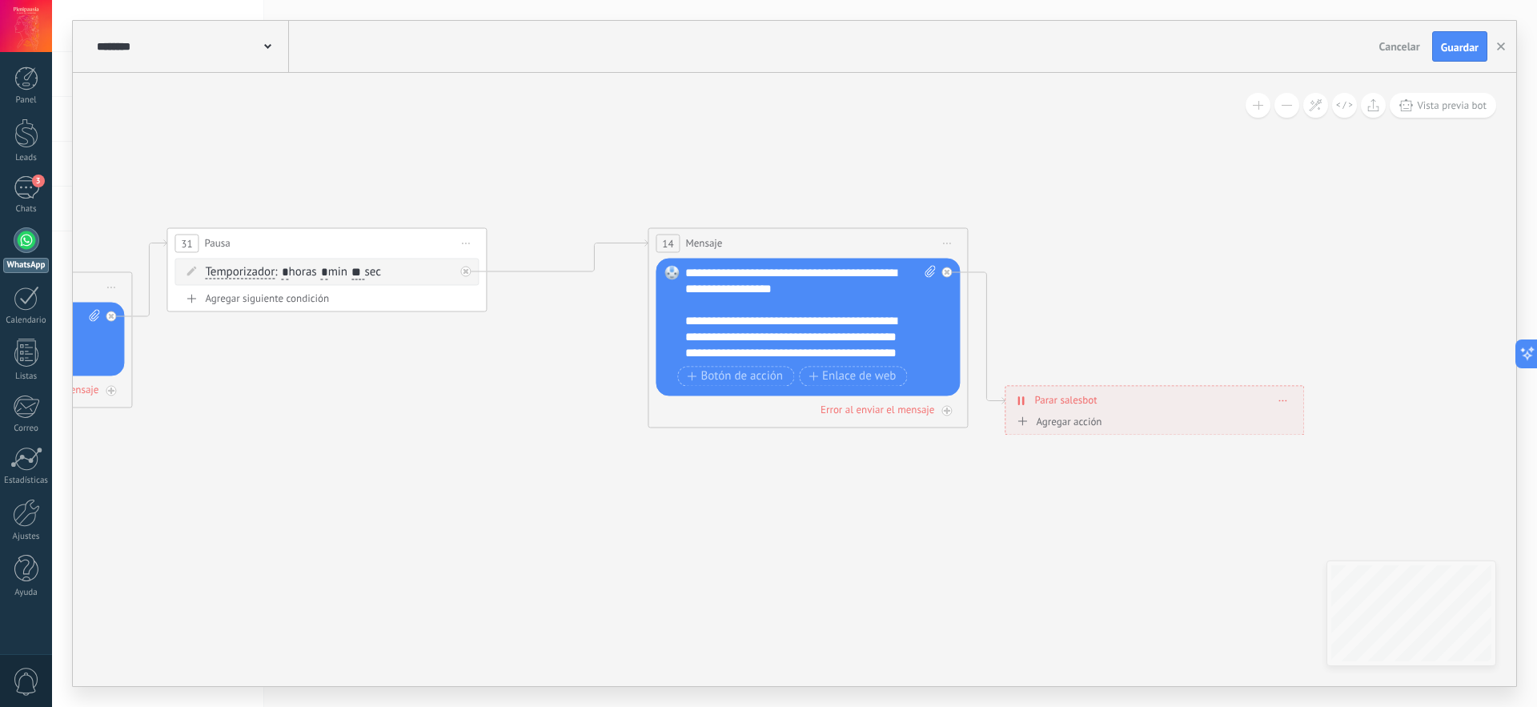
drag, startPoint x: 387, startPoint y: 543, endPoint x: 900, endPoint y: 488, distance: 516.2
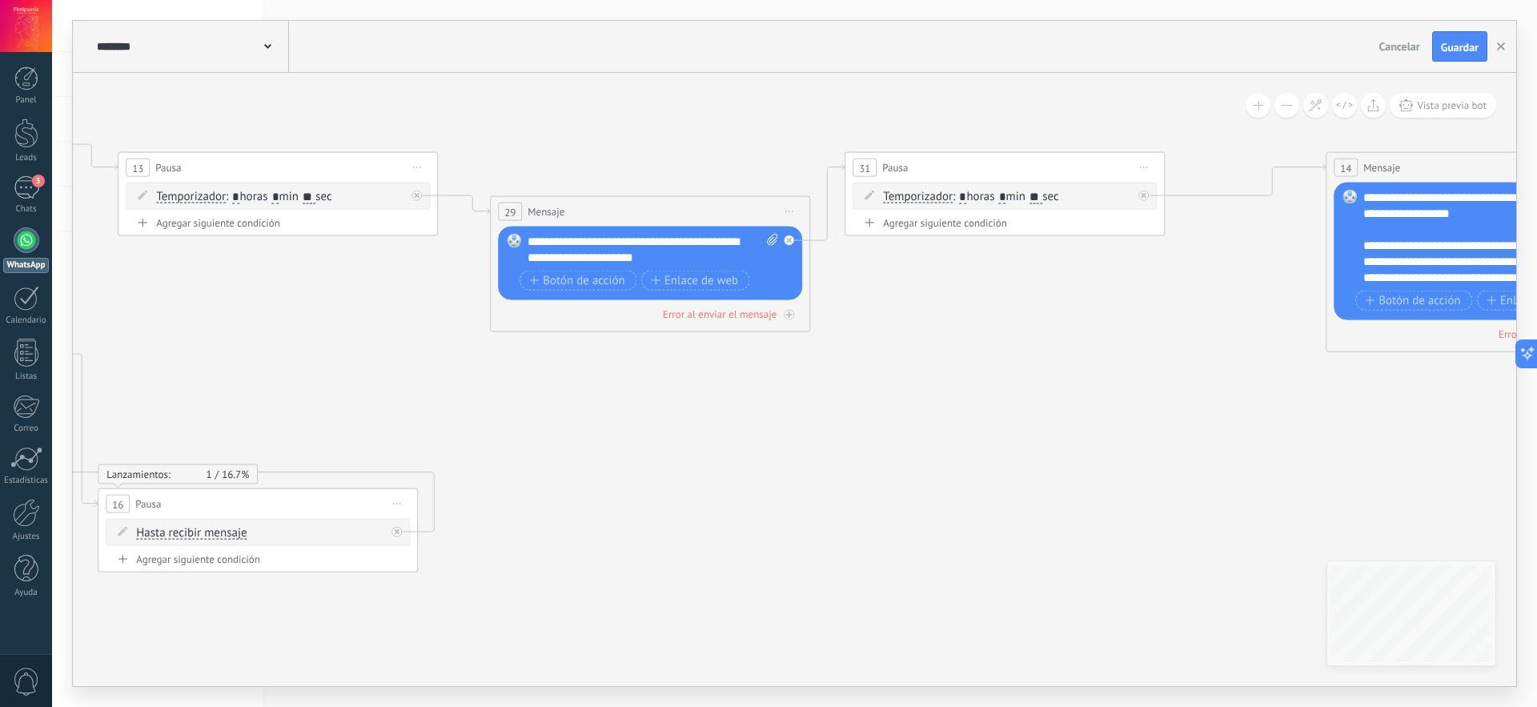
drag, startPoint x: 558, startPoint y: 495, endPoint x: 1111, endPoint y: 495, distance: 552.5
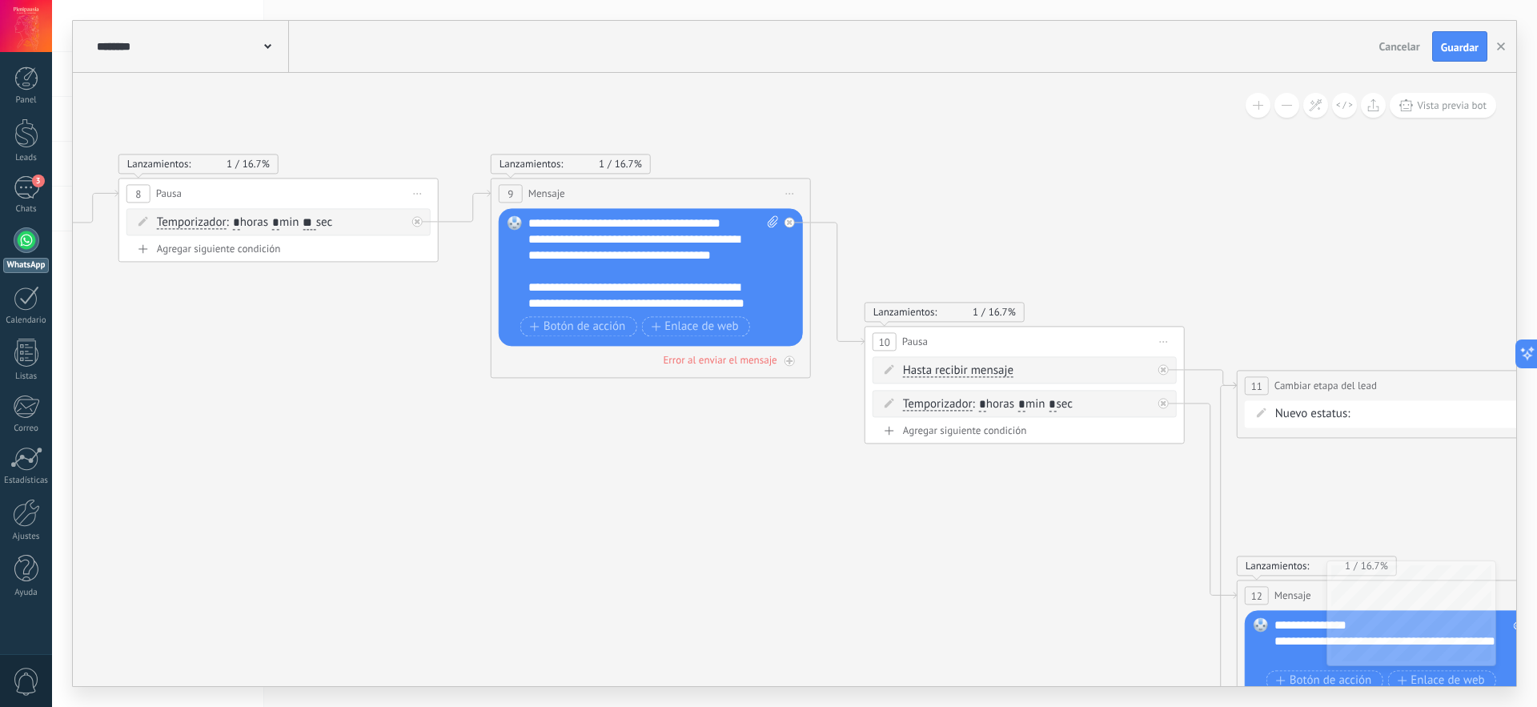
drag, startPoint x: 188, startPoint y: 396, endPoint x: 1056, endPoint y: 646, distance: 903.5
click at [1056, 646] on icon at bounding box center [958, 393] width 5833 height 1699
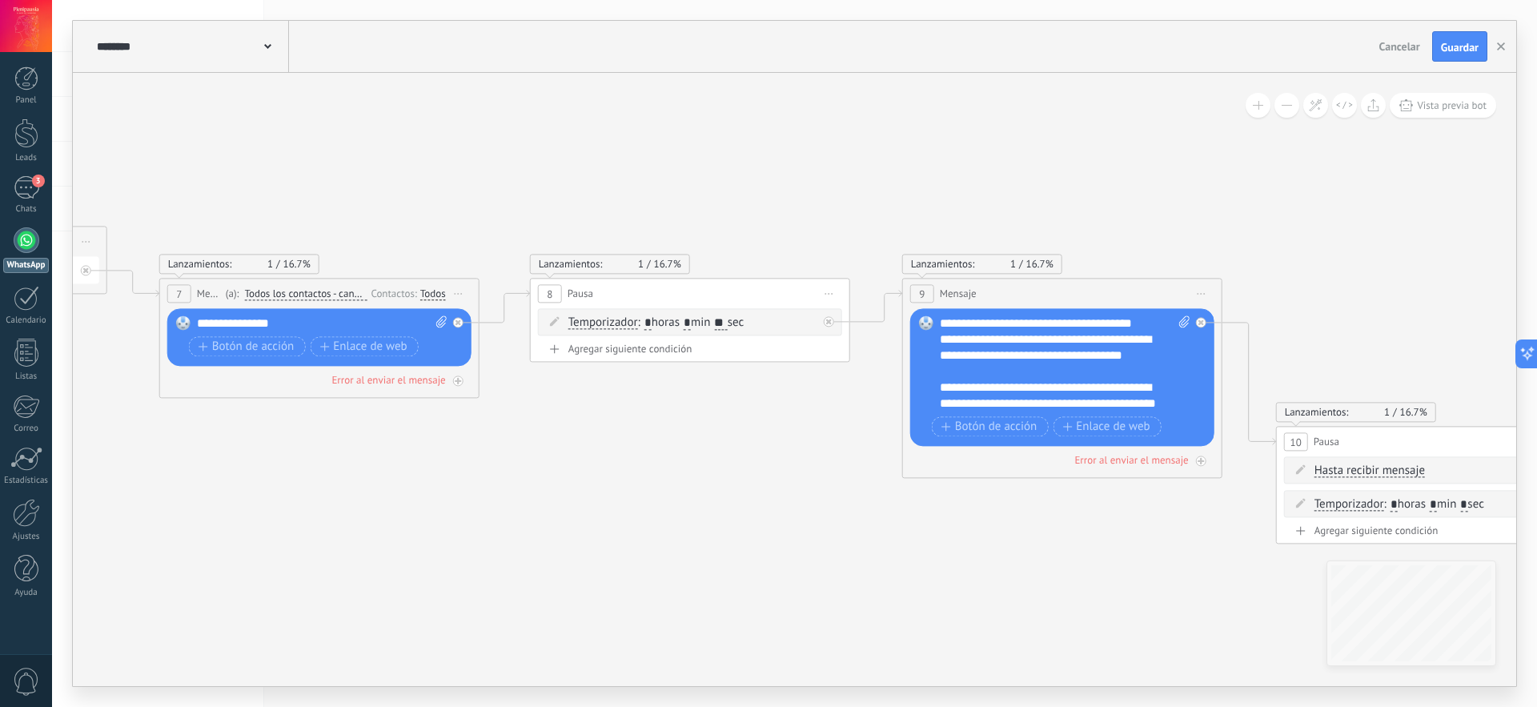
drag, startPoint x: 557, startPoint y: 446, endPoint x: 968, endPoint y: 545, distance: 423.4
click at [968, 545] on icon at bounding box center [1370, 493] width 5833 height 1699
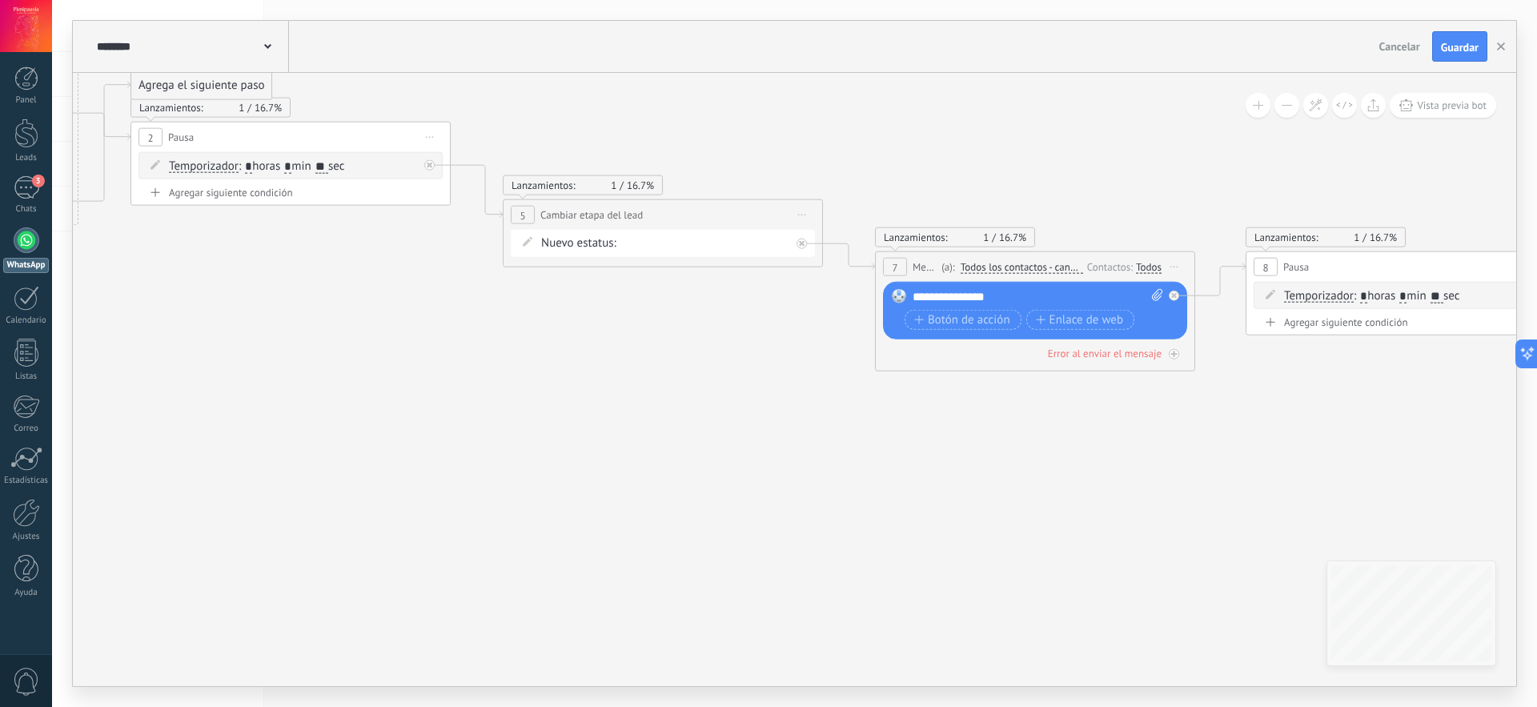
drag, startPoint x: 514, startPoint y: 524, endPoint x: 1230, endPoint y: 498, distance: 716.4
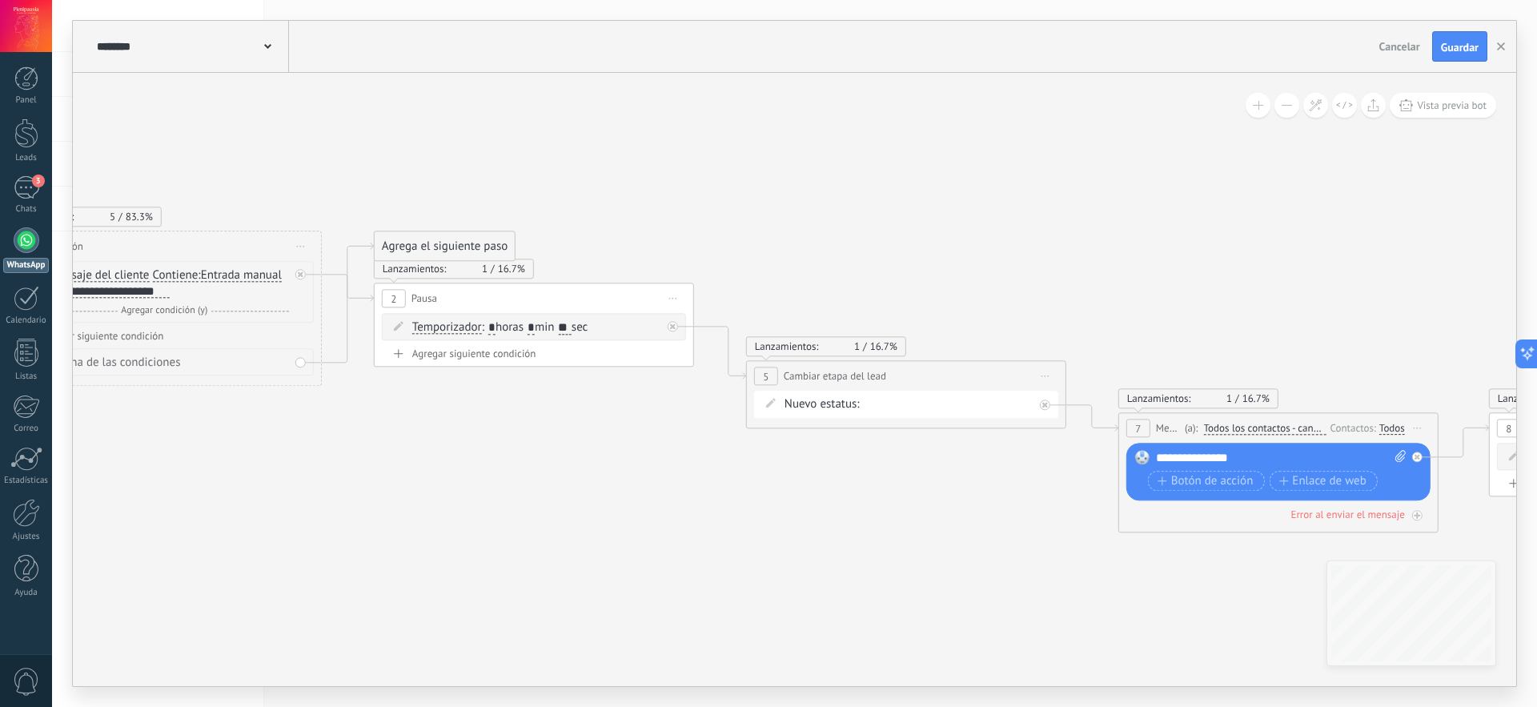
drag, startPoint x: 217, startPoint y: 339, endPoint x: 657, endPoint y: 618, distance: 520.9
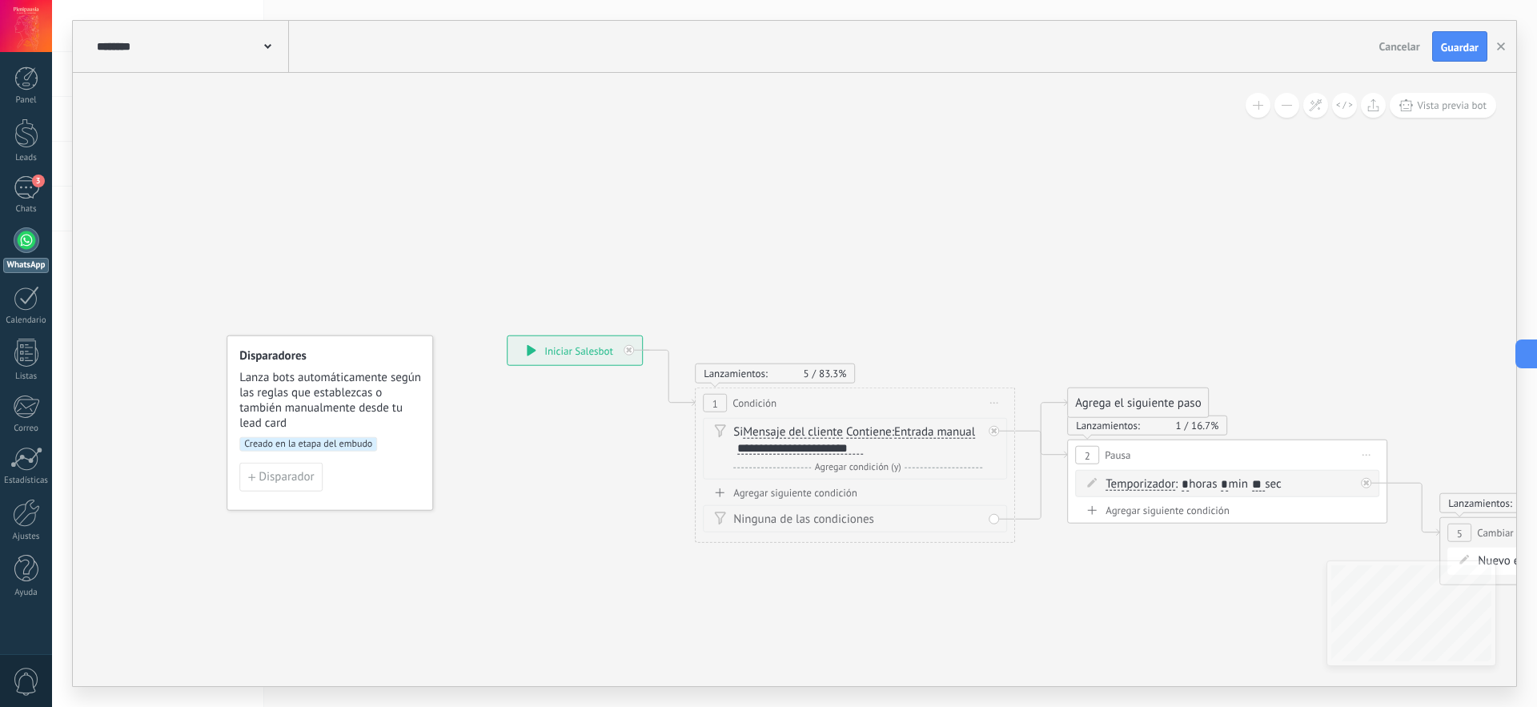
drag, startPoint x: 127, startPoint y: 481, endPoint x: 581, endPoint y: 452, distance: 455.0
click at [867, 451] on div "Si Mensaje del cliente Mensaje del cliente Emoción de la conversación Comentari…" at bounding box center [857, 440] width 249 height 32
drag, startPoint x: 862, startPoint y: 449, endPoint x: 774, endPoint y: 450, distance: 88.1
click at [774, 450] on div "**********" at bounding box center [800, 448] width 126 height 13
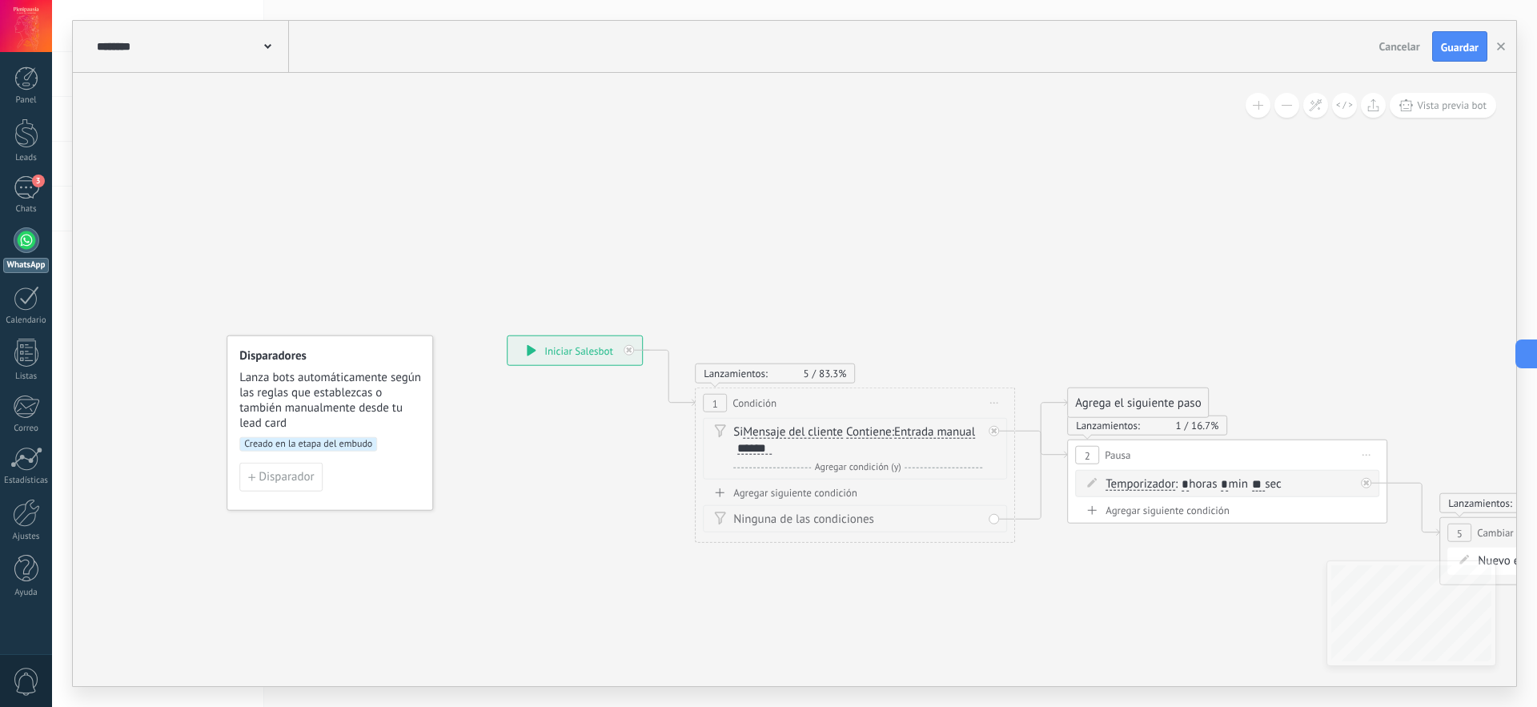
drag, startPoint x: 1453, startPoint y: 46, endPoint x: 1428, endPoint y: 70, distance: 34.0
click at [1453, 46] on span "Guardar" at bounding box center [1460, 47] width 38 height 11
click at [23, 82] on div at bounding box center [26, 78] width 24 height 24
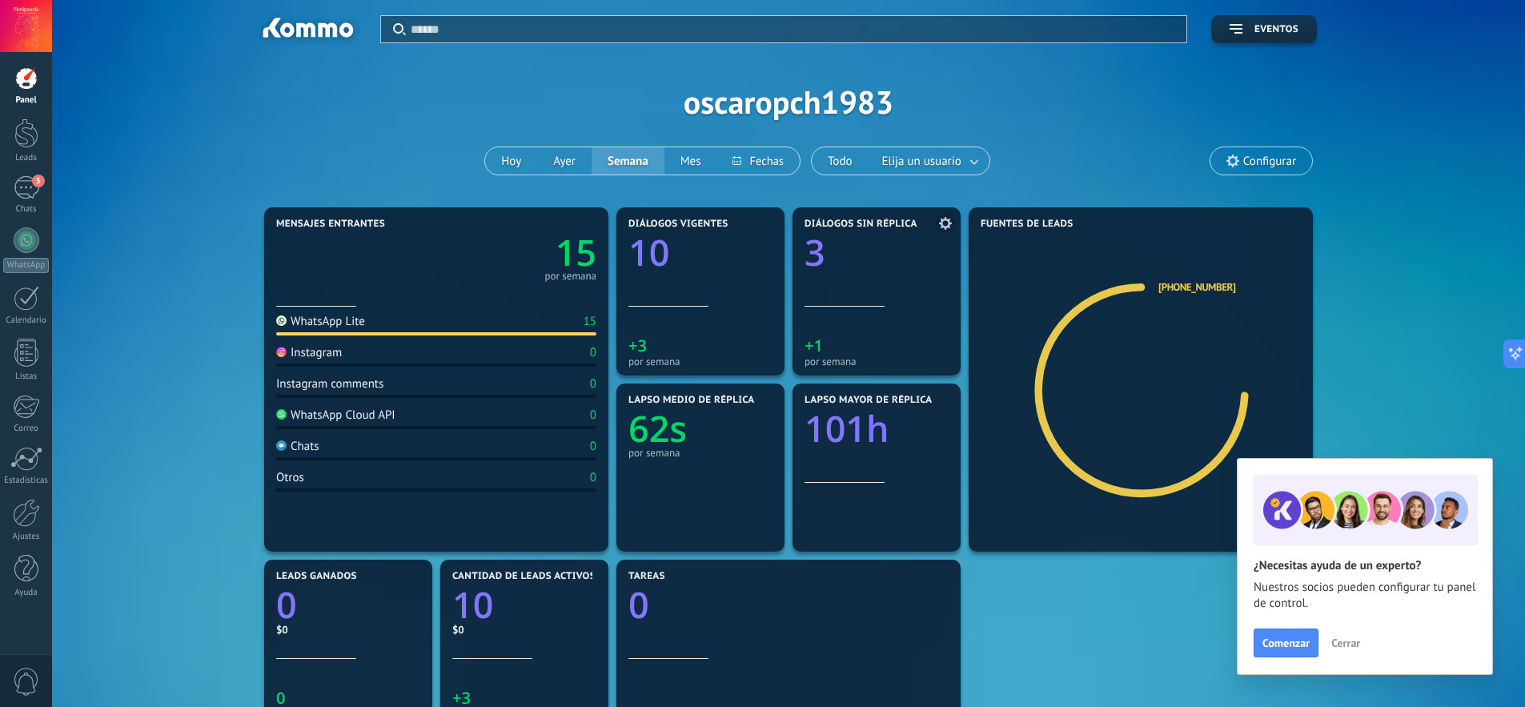
click at [891, 277] on div at bounding box center [877, 278] width 144 height 14
click at [812, 259] on text "3" at bounding box center [815, 252] width 21 height 49
click at [826, 340] on icon "+1" at bounding box center [877, 344] width 144 height 16
click at [30, 188] on div "4" at bounding box center [27, 187] width 26 height 23
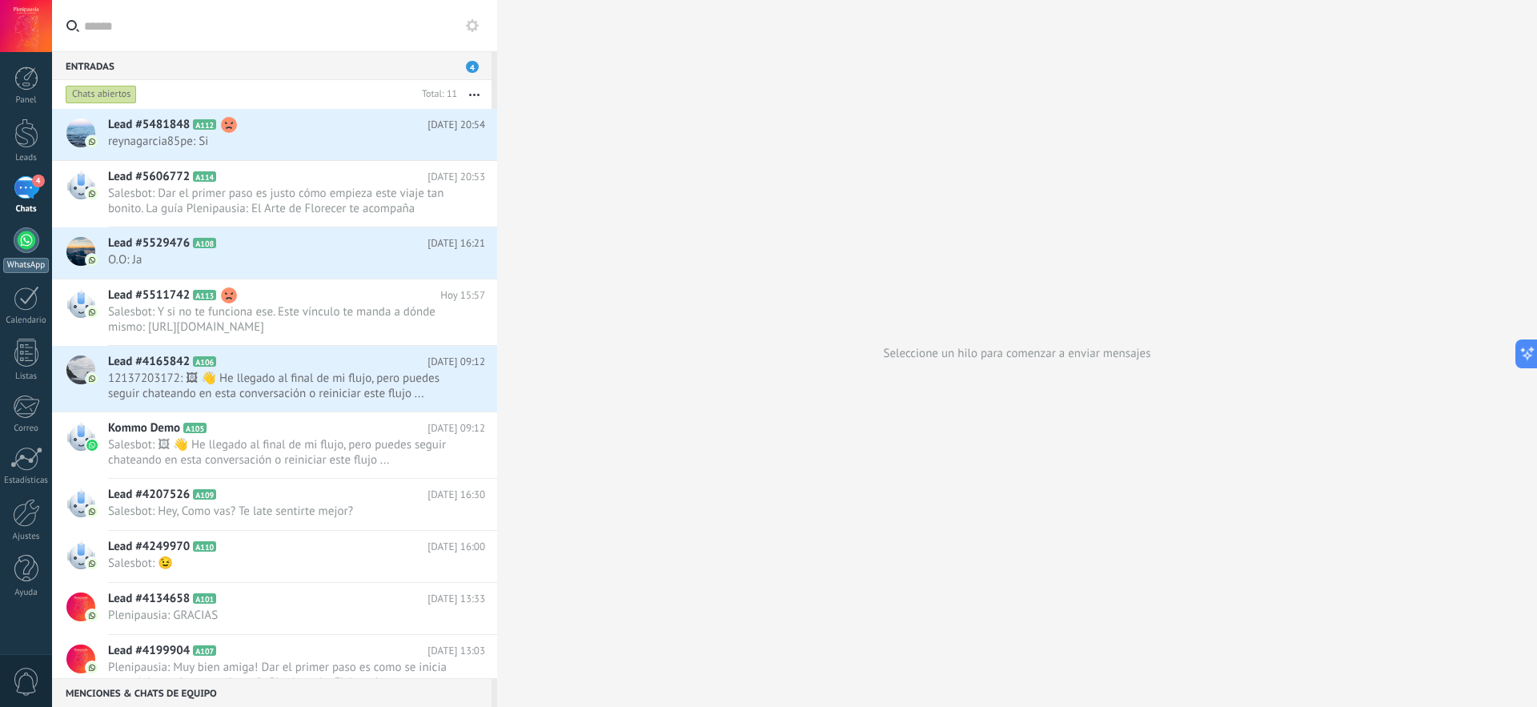
click at [21, 239] on div at bounding box center [27, 240] width 26 height 26
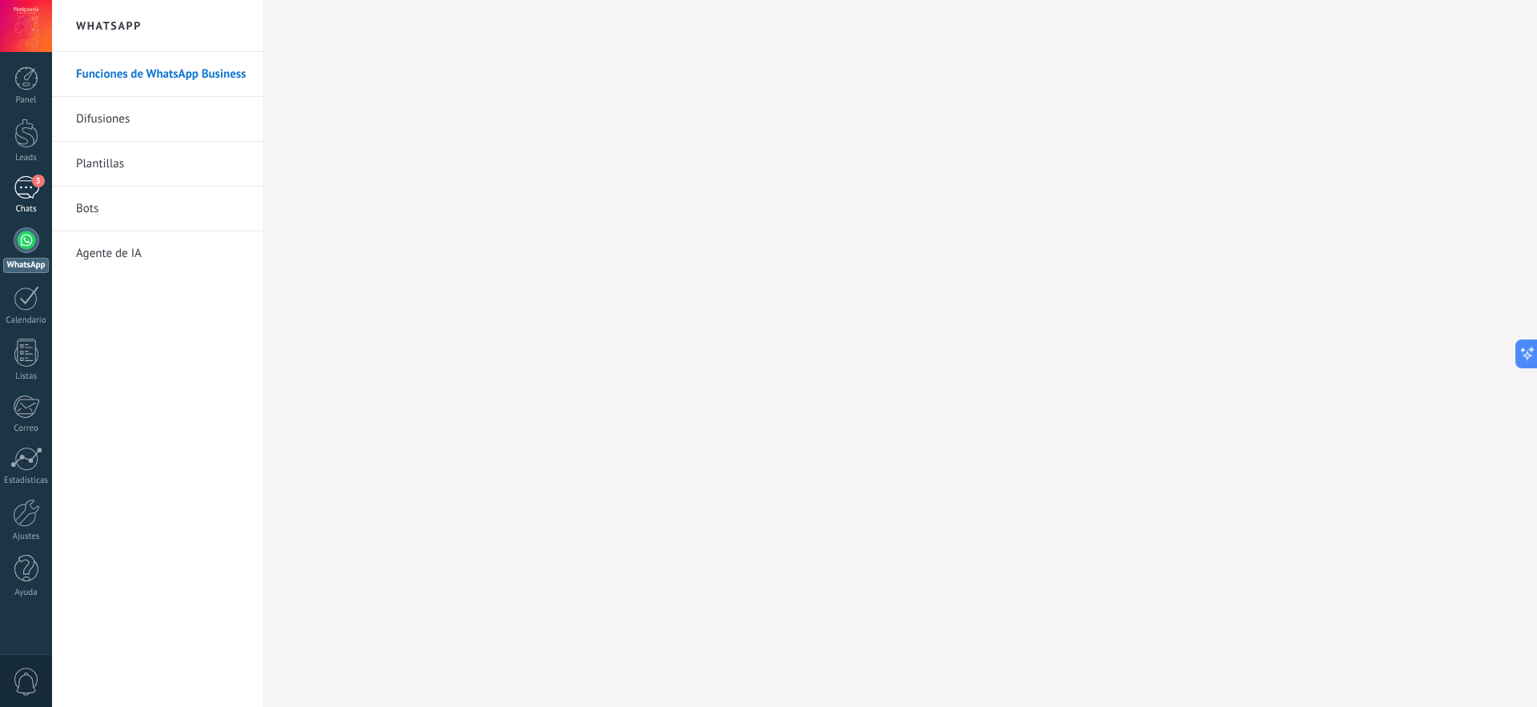
click at [22, 186] on div "3" at bounding box center [27, 187] width 26 height 23
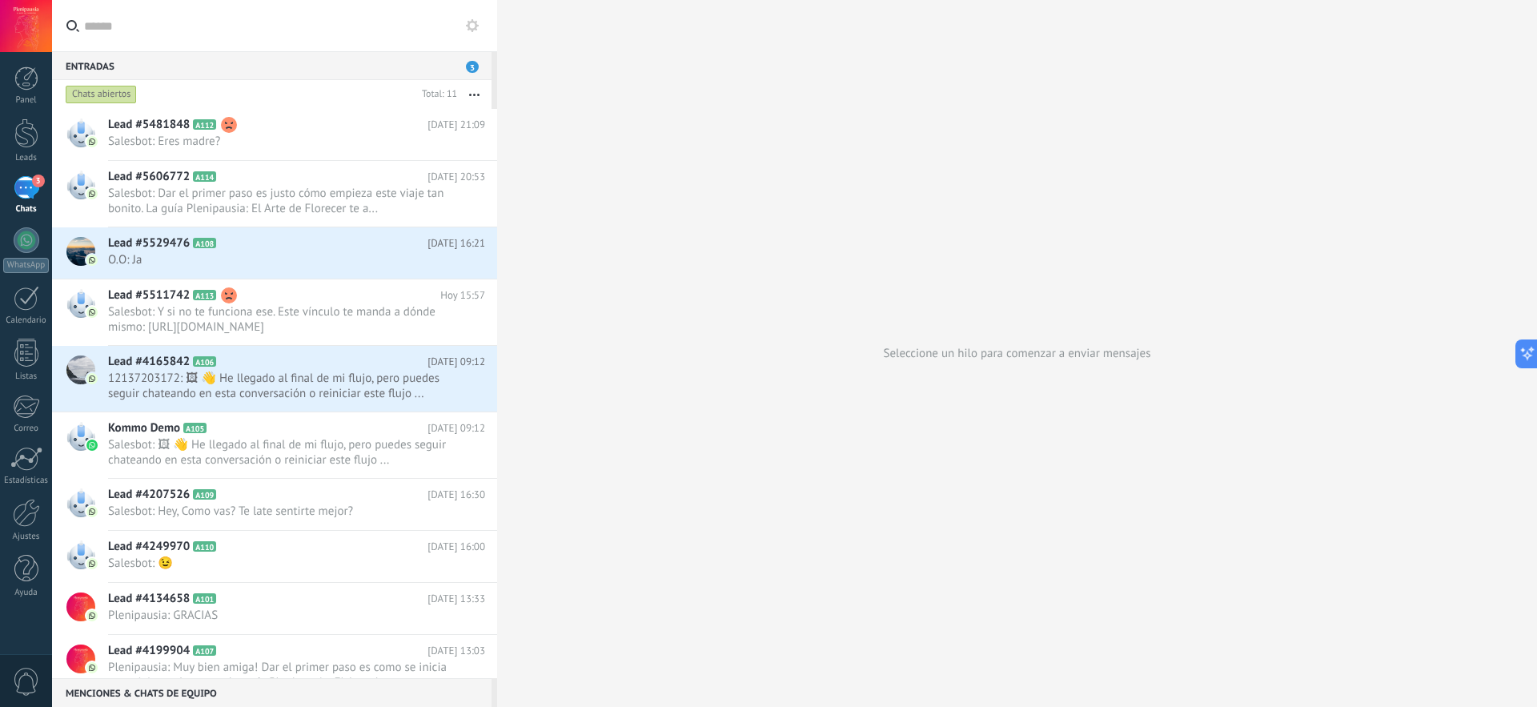
click at [30, 179] on div "3" at bounding box center [27, 187] width 26 height 23
click at [28, 194] on div "3" at bounding box center [27, 187] width 26 height 23
click at [33, 239] on div at bounding box center [27, 240] width 26 height 26
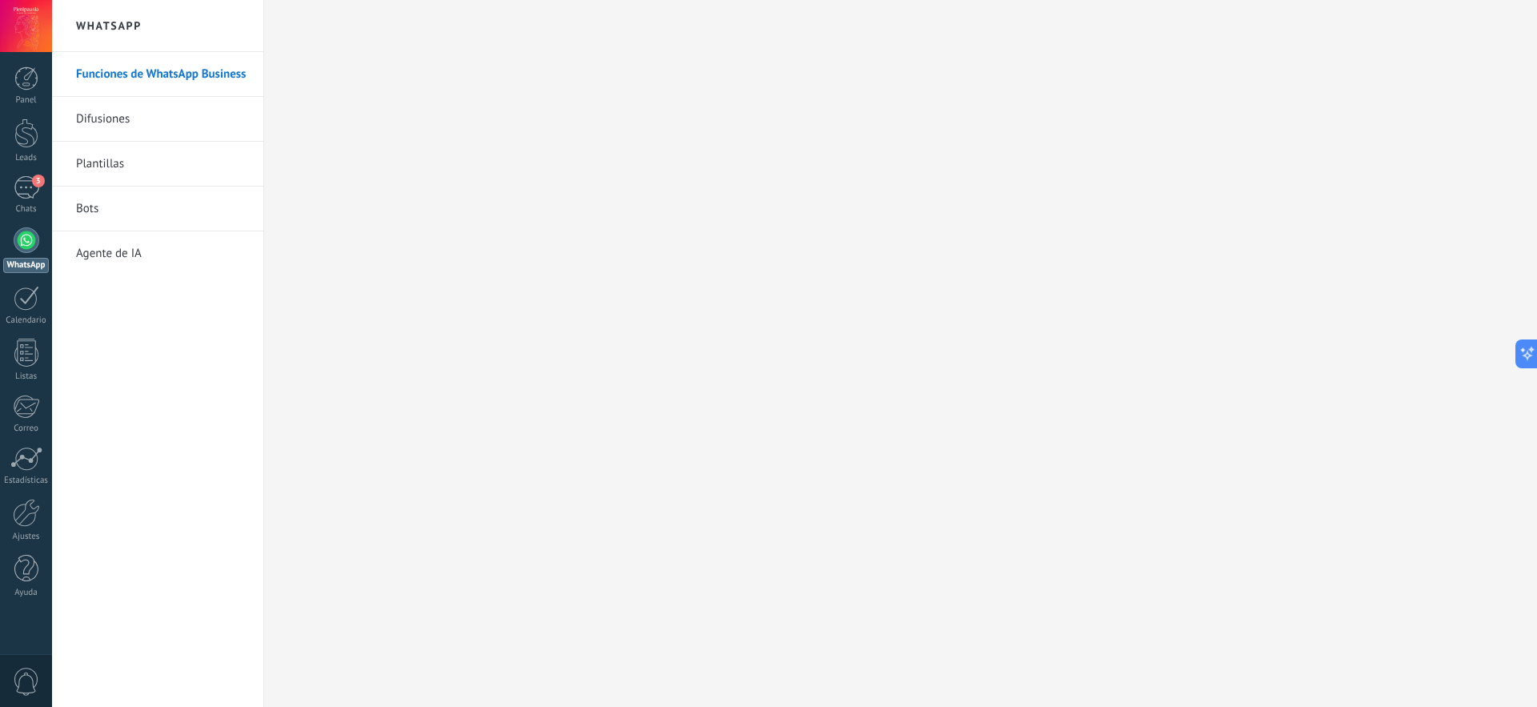
click at [91, 215] on link "Bots" at bounding box center [161, 209] width 171 height 45
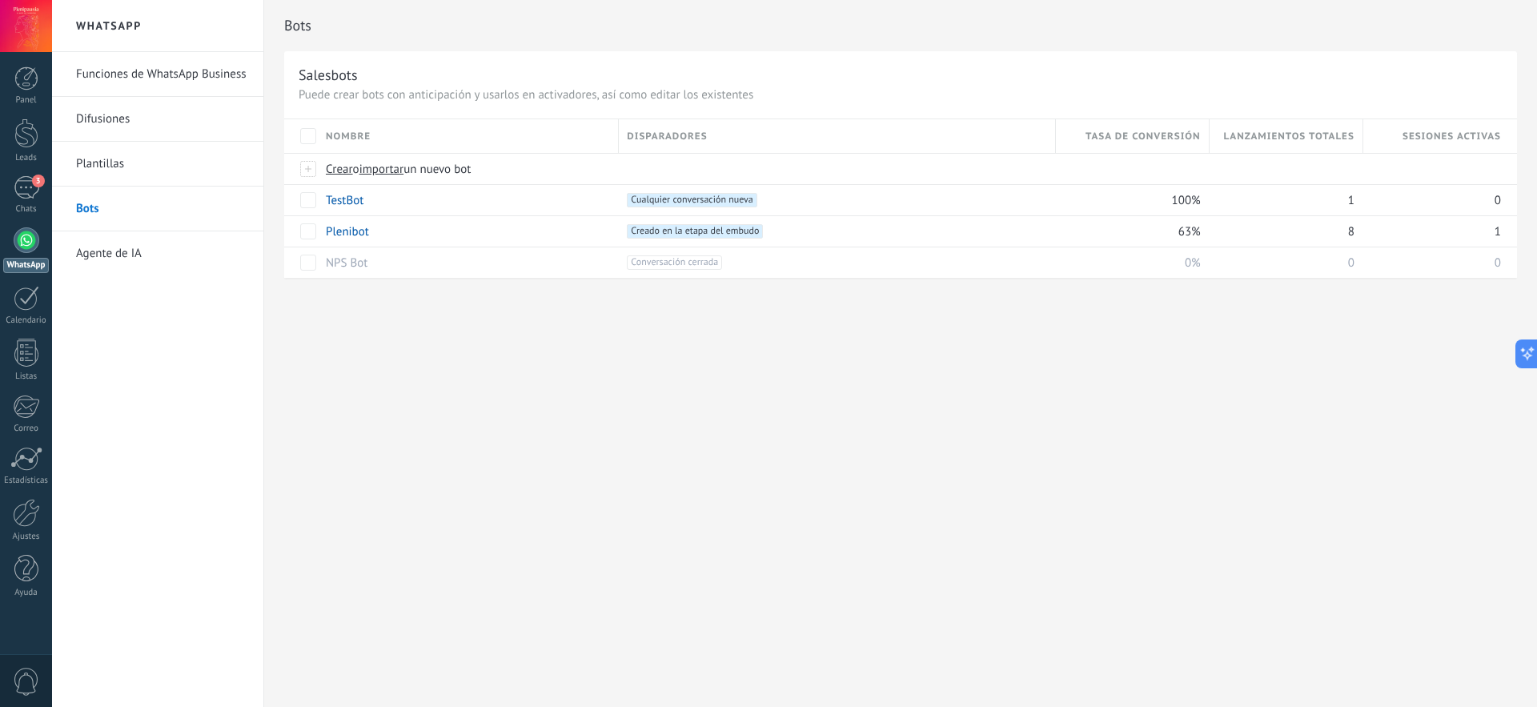
click at [94, 207] on link "Bots" at bounding box center [161, 209] width 171 height 45
click at [349, 232] on link "Plenibot" at bounding box center [347, 231] width 43 height 15
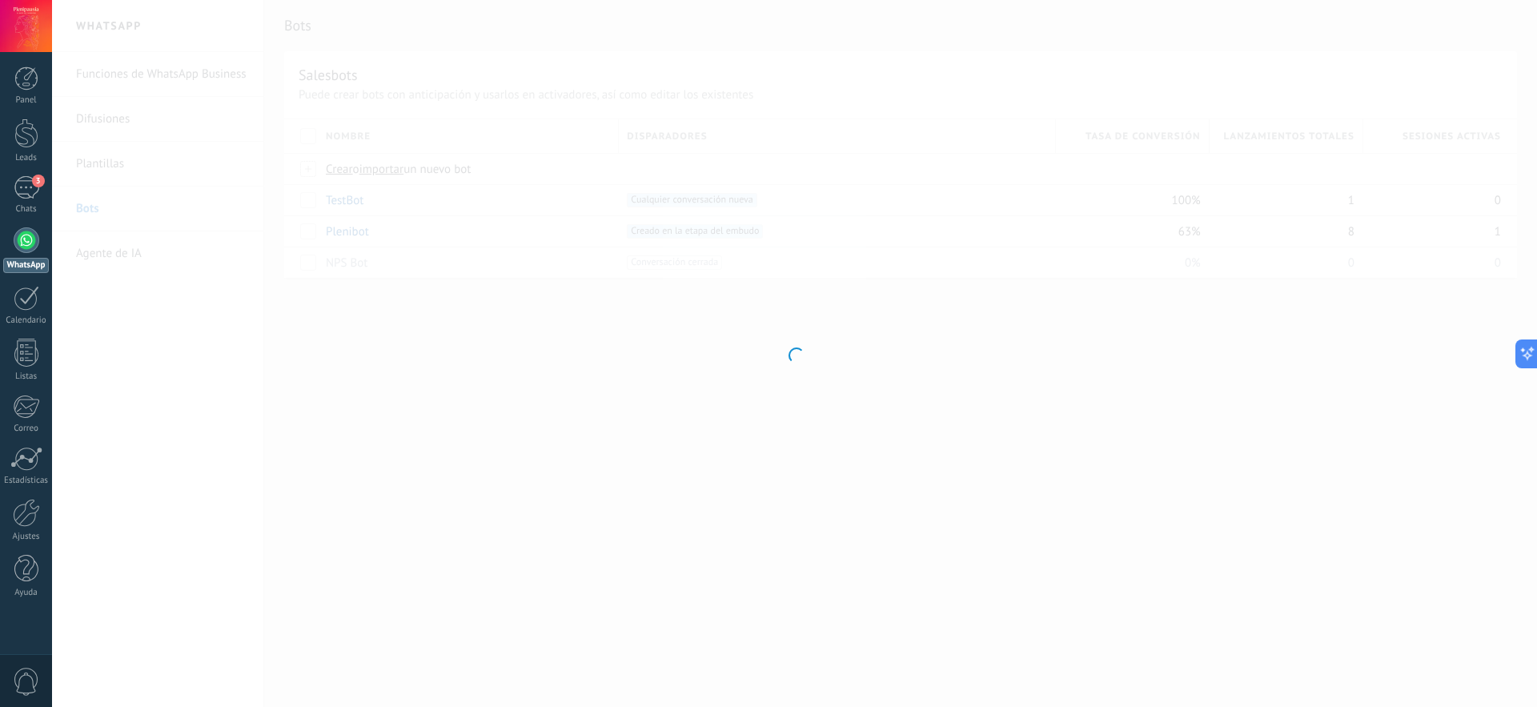
type input "********"
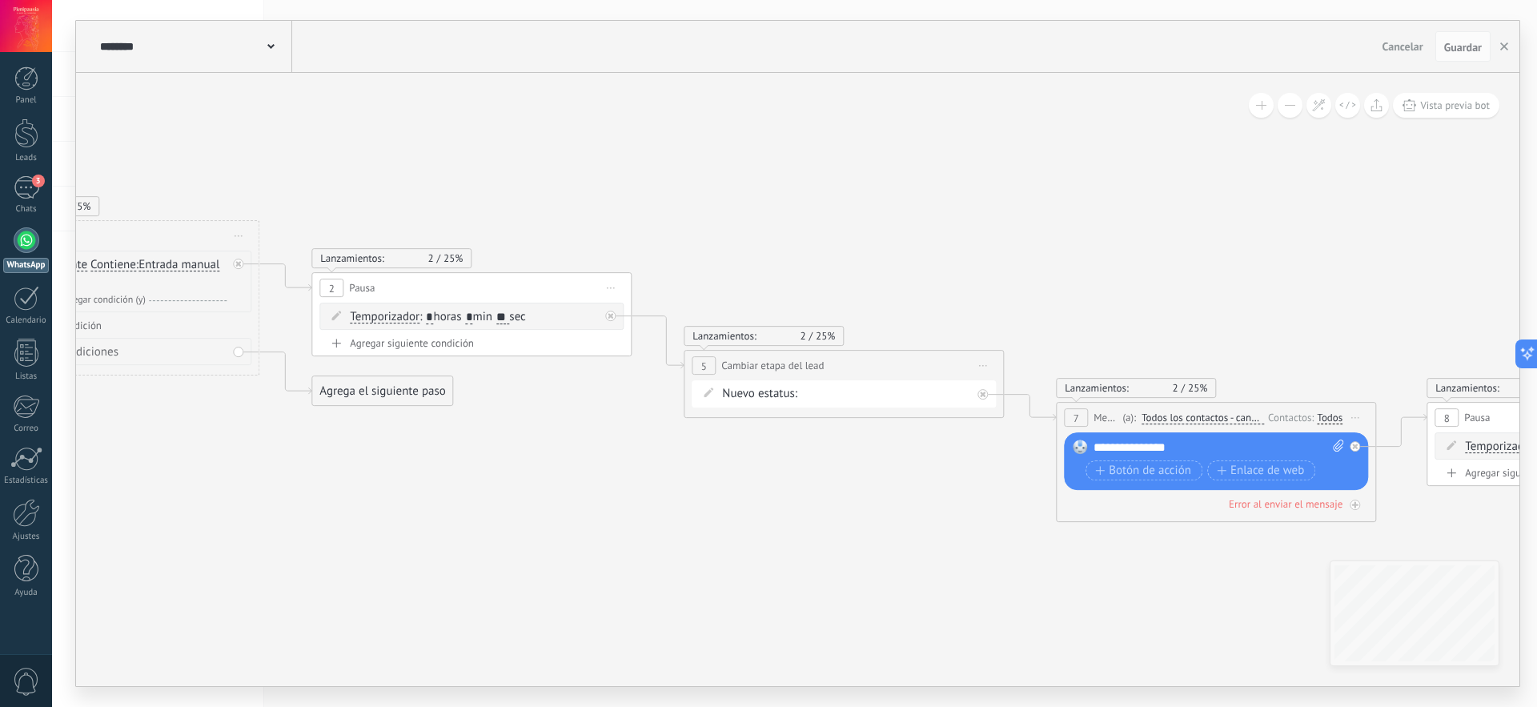
drag, startPoint x: 1179, startPoint y: 520, endPoint x: 450, endPoint y: 482, distance: 729.7
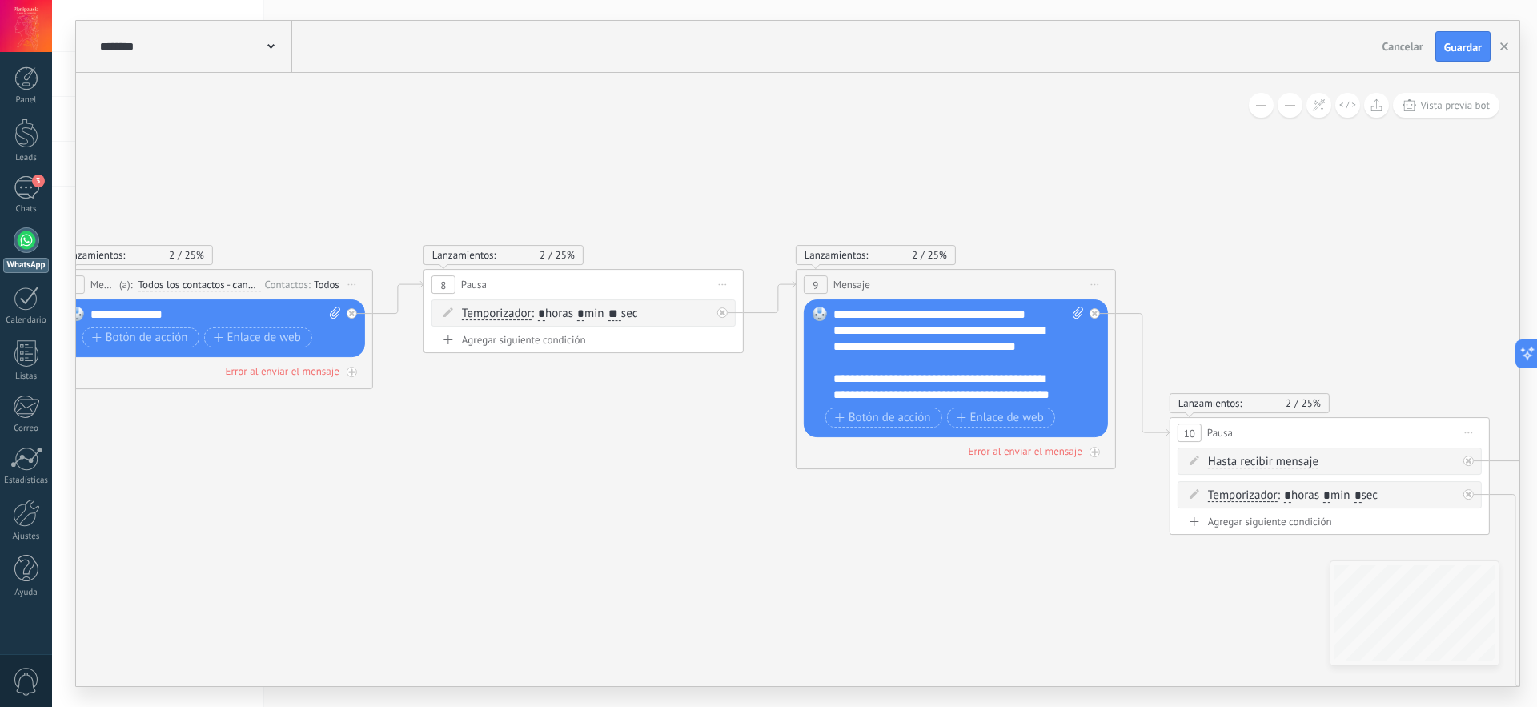
drag, startPoint x: 973, startPoint y: 553, endPoint x: 617, endPoint y: 483, distance: 362.3
click at [267, 480] on icon at bounding box center [1263, 442] width 5833 height 1615
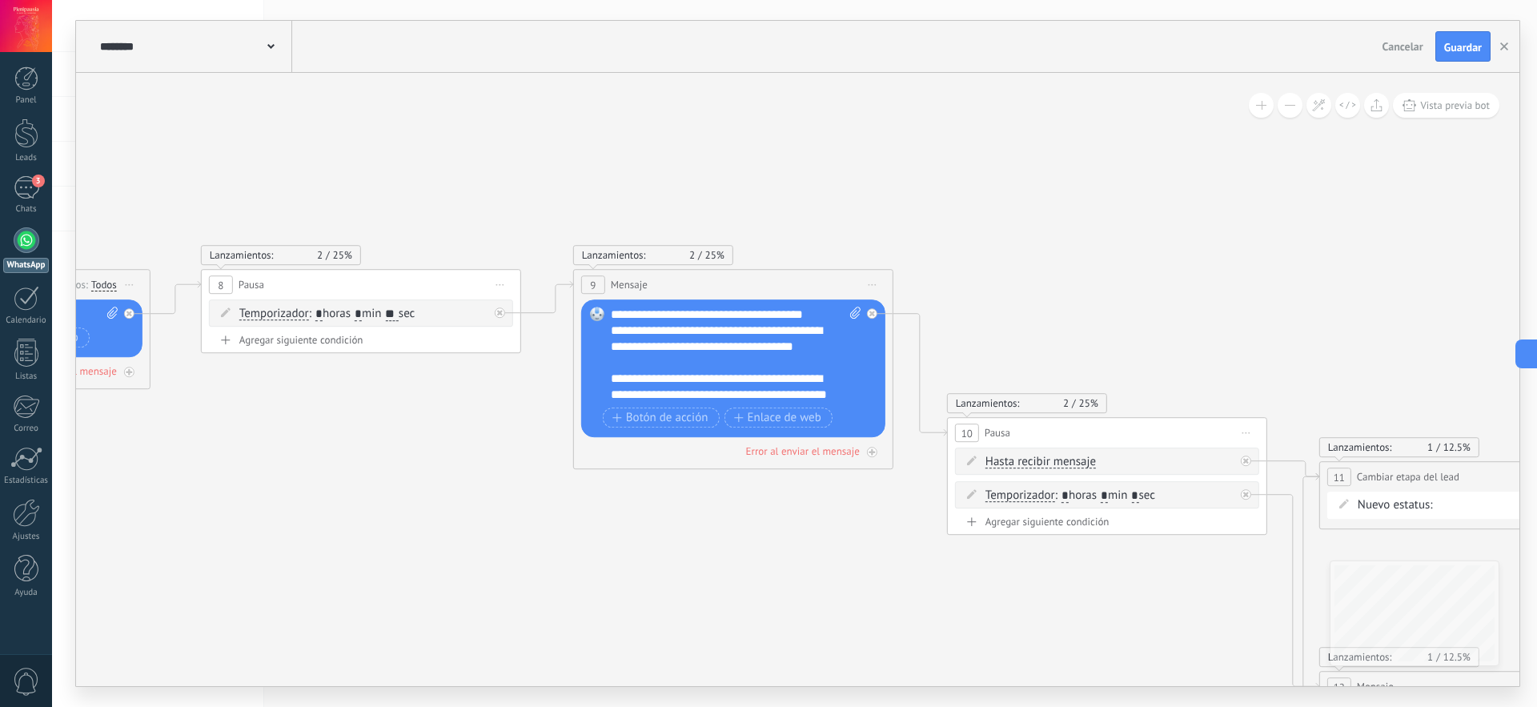
drag, startPoint x: 1001, startPoint y: 525, endPoint x: 794, endPoint y: 528, distance: 207.4
click at [794, 528] on icon at bounding box center [1041, 442] width 5833 height 1615
click at [762, 370] on div "**********" at bounding box center [736, 355] width 251 height 96
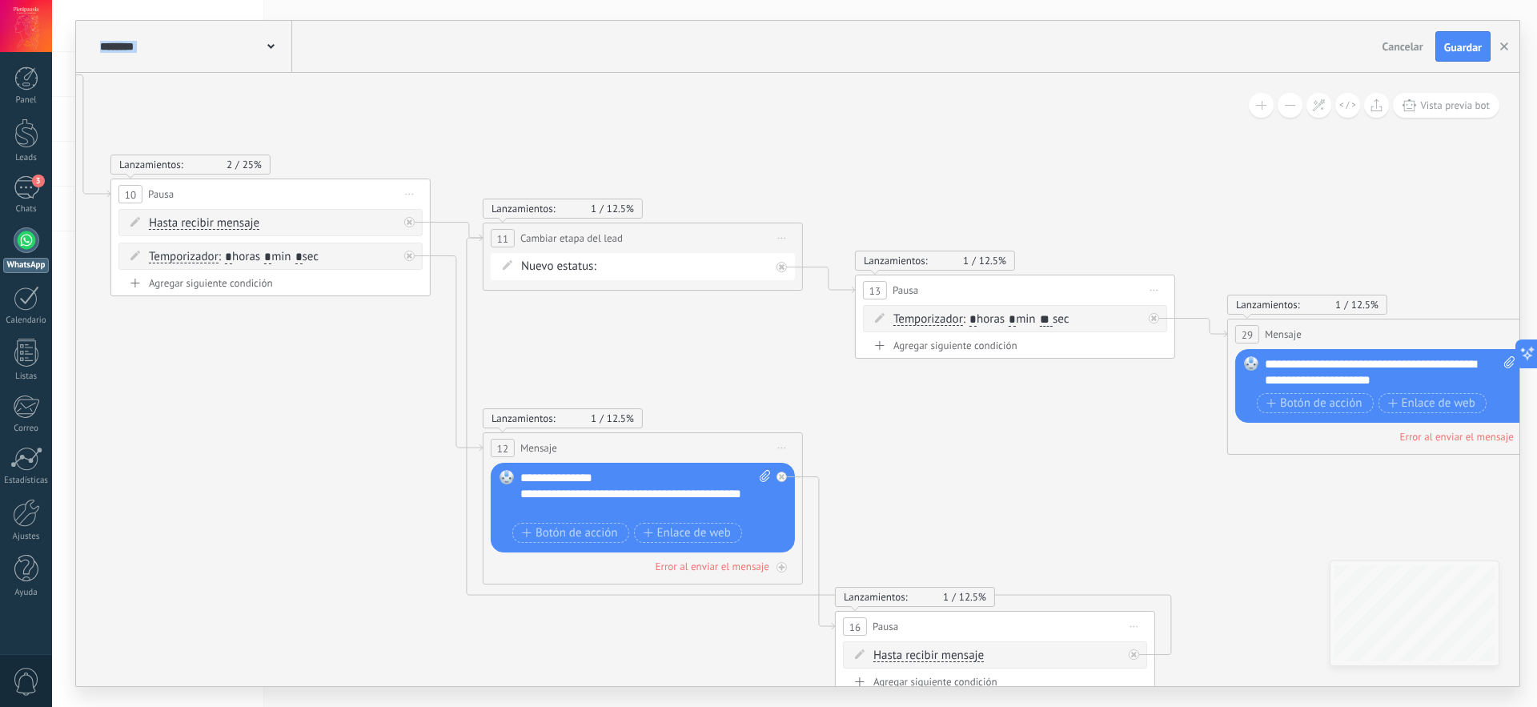
drag, startPoint x: 1115, startPoint y: 621, endPoint x: 324, endPoint y: 396, distance: 822.5
click at [319, 396] on icon at bounding box center [204, 245] width 5833 height 1699
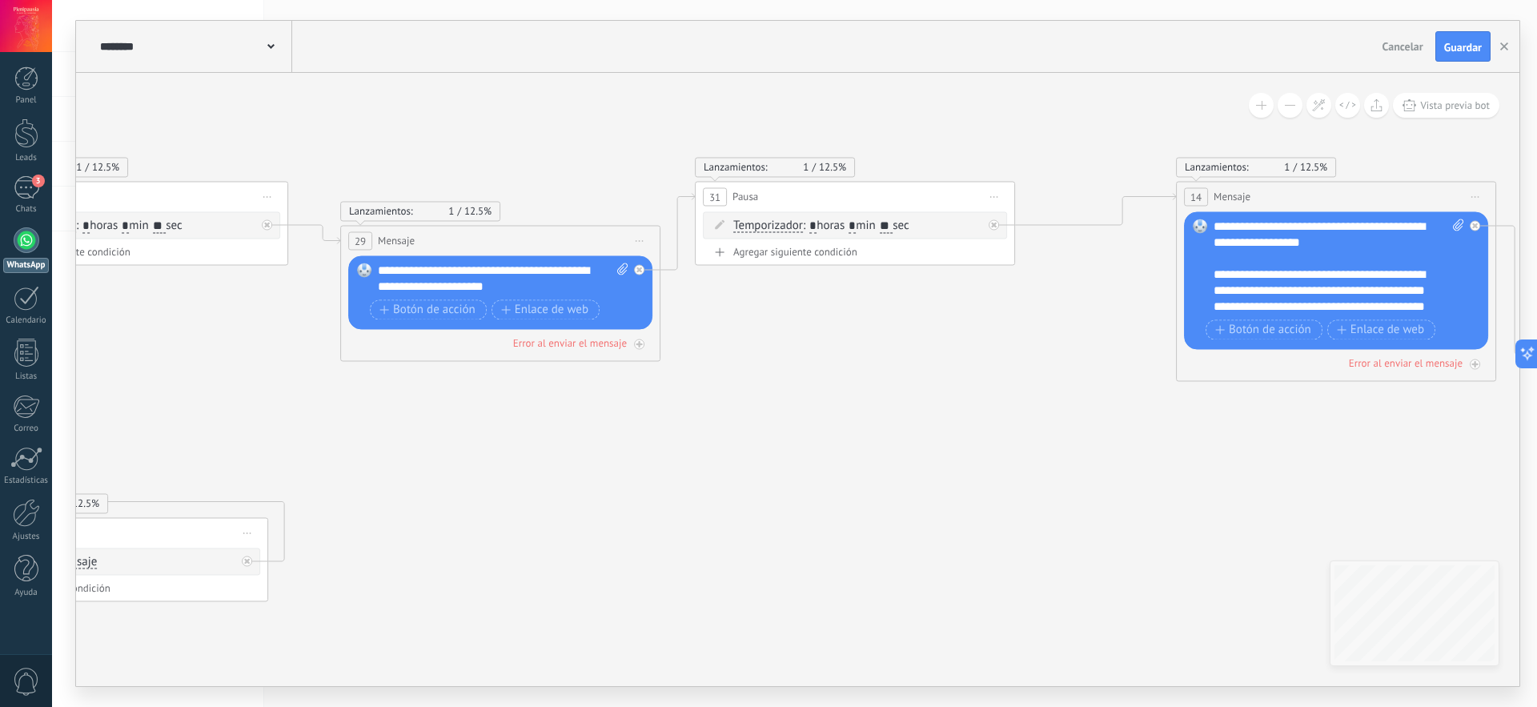
drag, startPoint x: 1119, startPoint y: 488, endPoint x: 231, endPoint y: 394, distance: 892.2
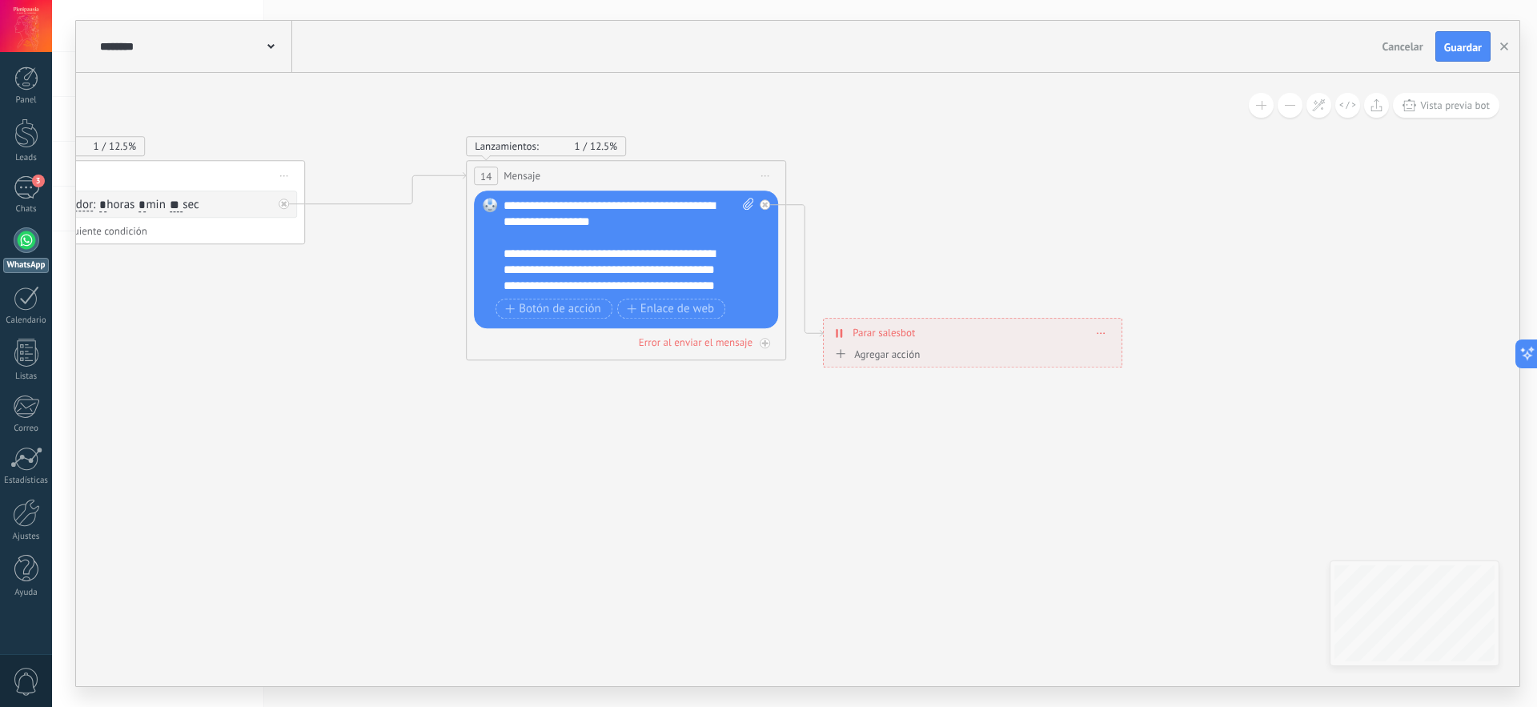
drag, startPoint x: 1032, startPoint y: 497, endPoint x: 322, endPoint y: 476, distance: 710.6
click at [640, 260] on div "**********" at bounding box center [629, 246] width 251 height 96
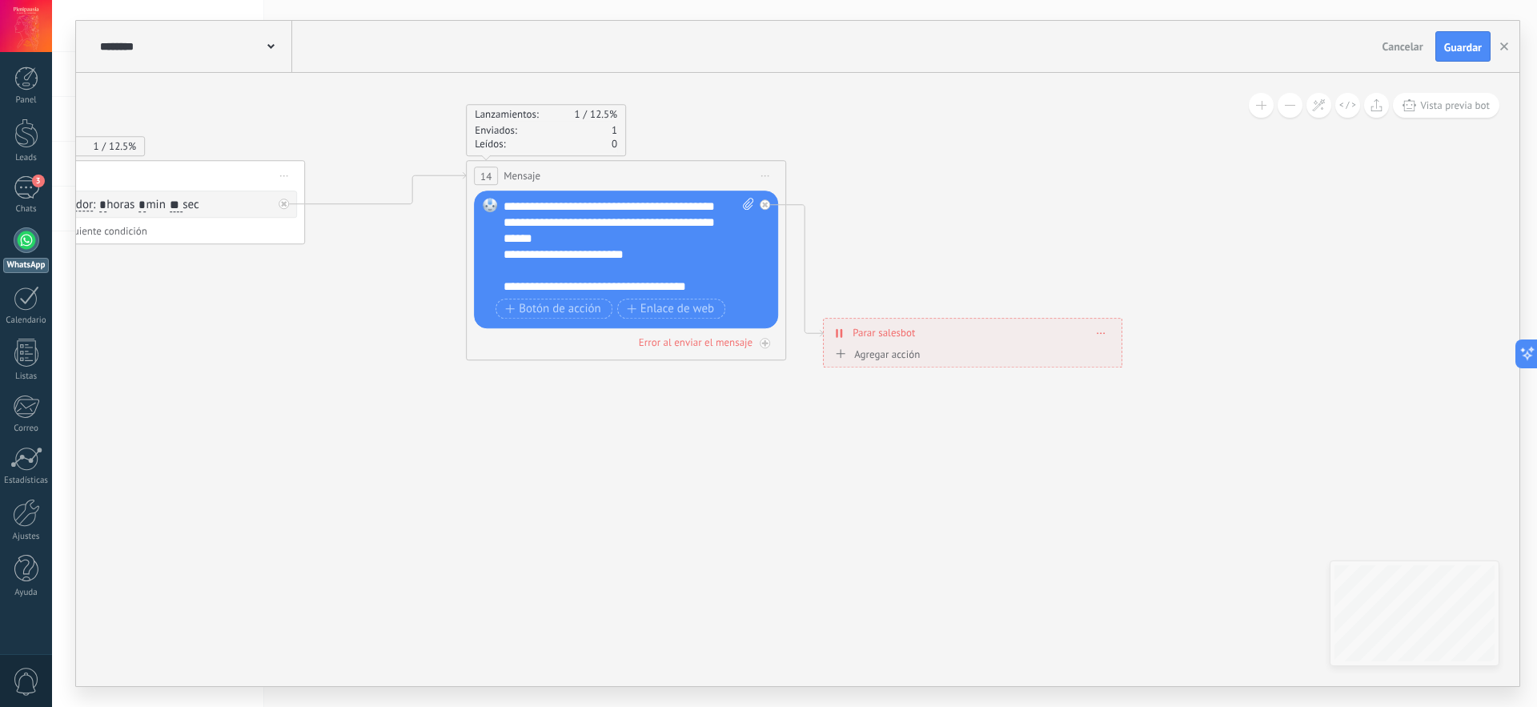
scroll to position [94, 0]
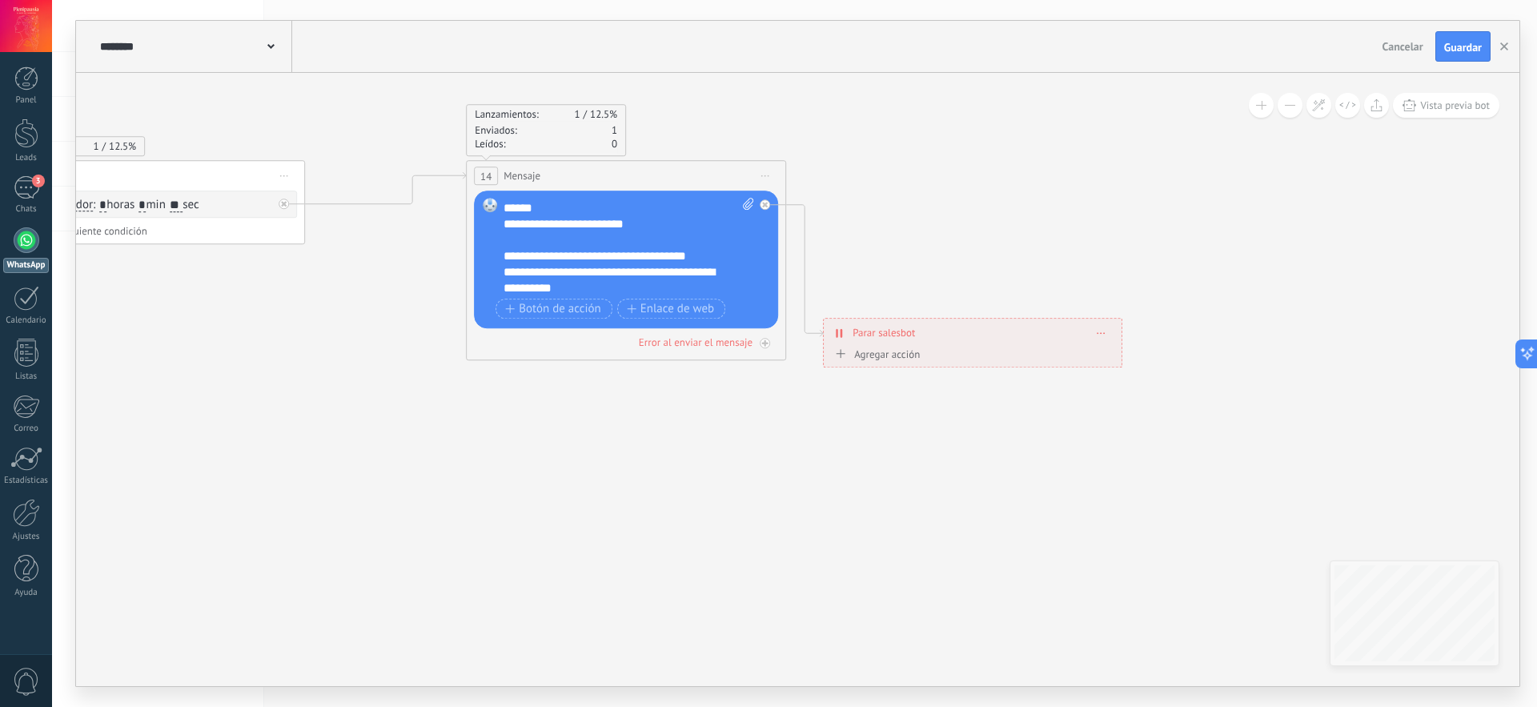
click at [650, 253] on div "**********" at bounding box center [629, 246] width 251 height 96
drag, startPoint x: 695, startPoint y: 257, endPoint x: 527, endPoint y: 254, distance: 168.2
click at [527, 254] on div "**********" at bounding box center [629, 246] width 251 height 96
paste div
click at [547, 257] on div "**********" at bounding box center [629, 246] width 251 height 96
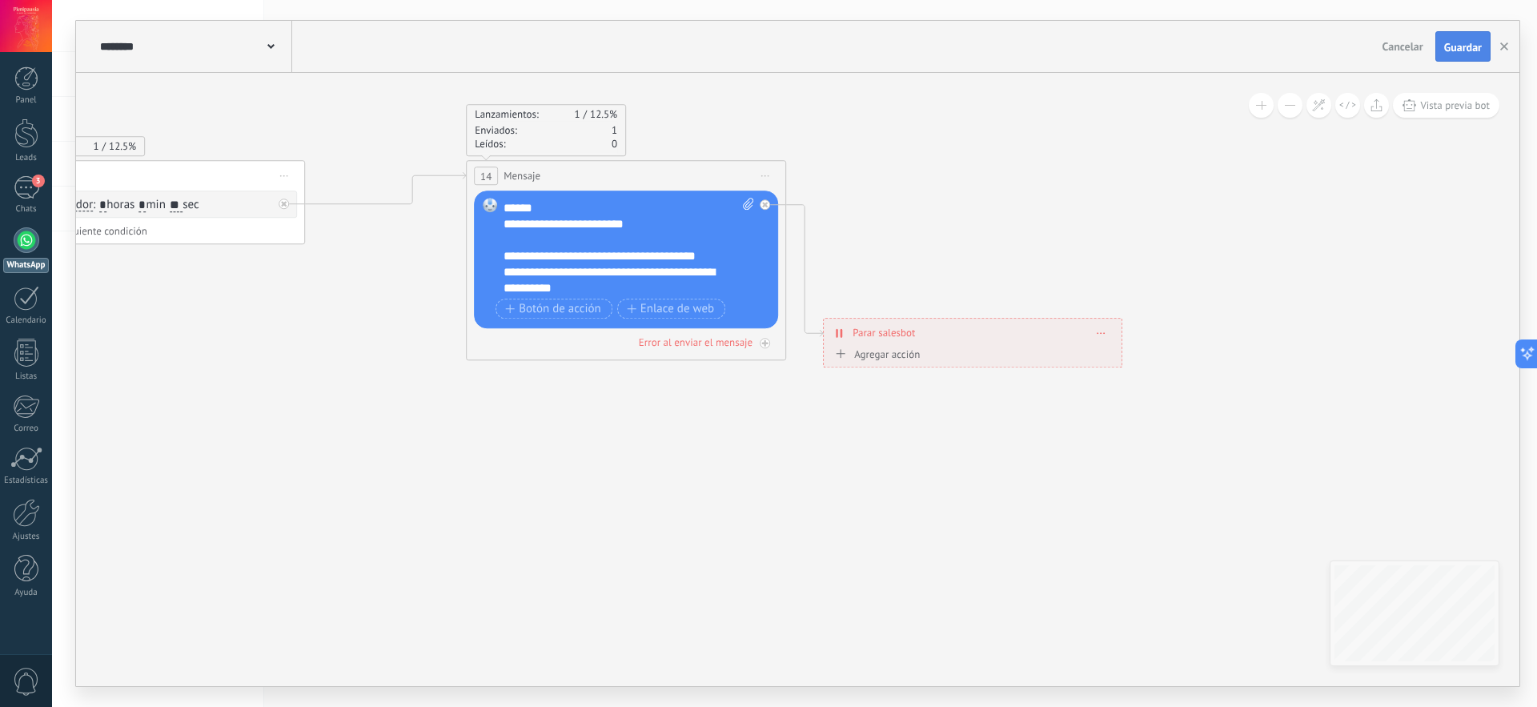
click at [1469, 51] on span "Guardar" at bounding box center [1464, 47] width 38 height 11
